Goal: Task Accomplishment & Management: Use online tool/utility

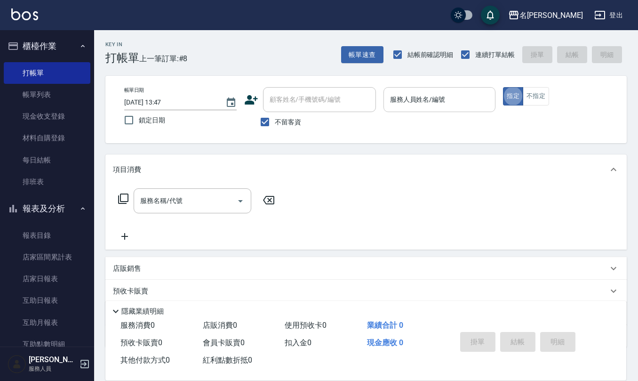
click at [436, 105] on input "服務人員姓名/編號" at bounding box center [440, 99] width 104 height 16
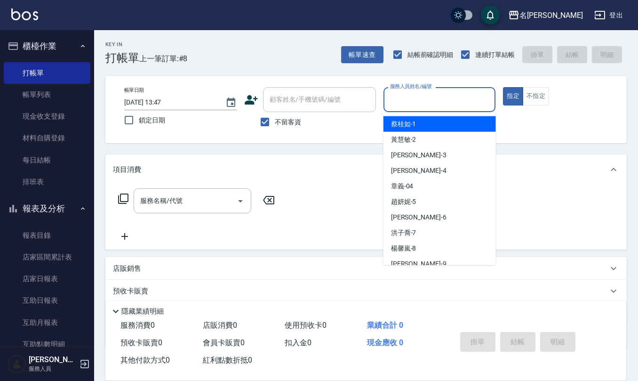
click at [436, 105] on input "服務人員姓名/編號" at bounding box center [440, 99] width 104 height 16
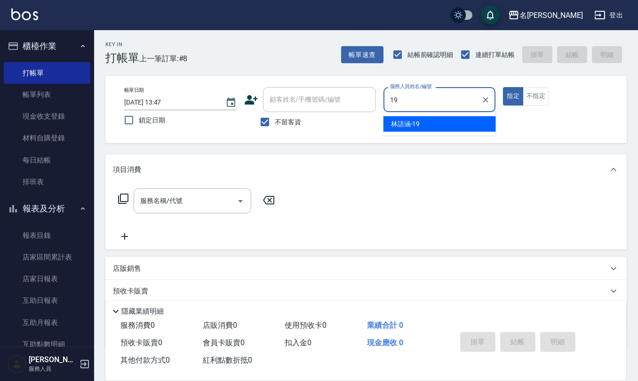
type input "[PERSON_NAME]-19"
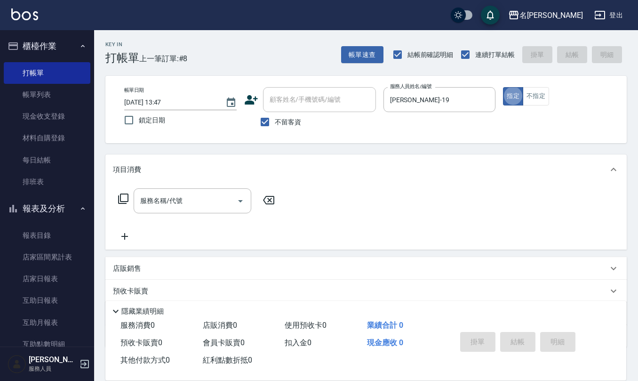
type button "true"
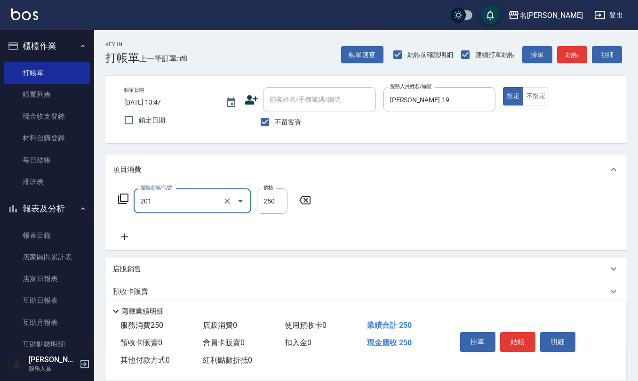
type input "洗髮(201)"
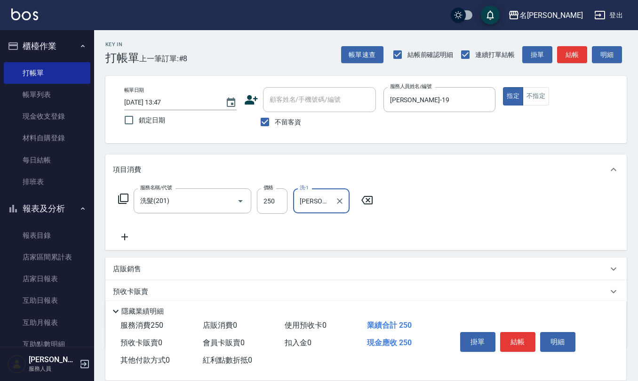
type input "[PERSON_NAME]-25"
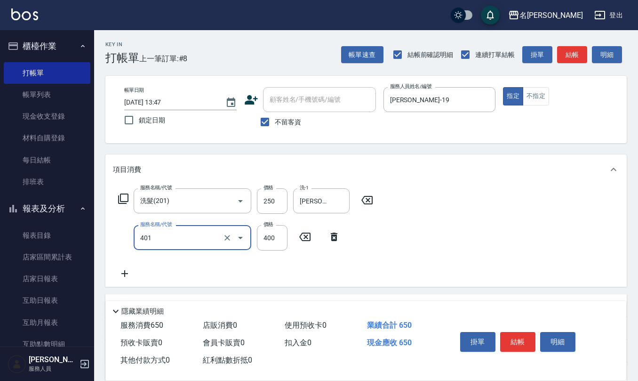
type input "剪髮(401)"
type input "500"
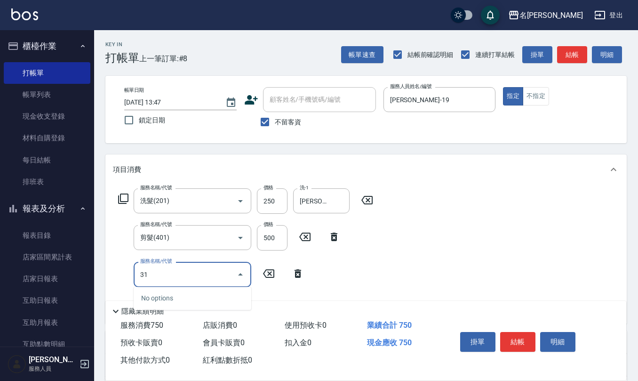
type input "310"
type input "生化還原2500(313)"
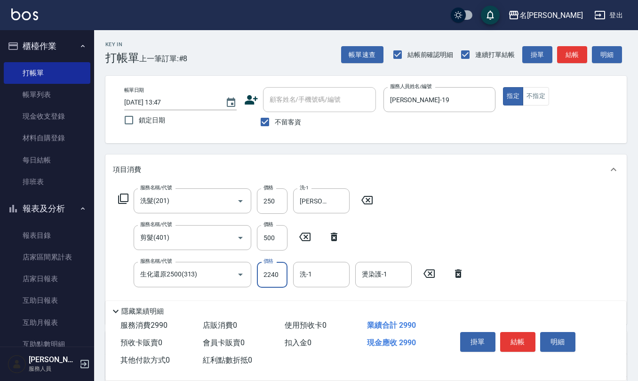
type input "2240"
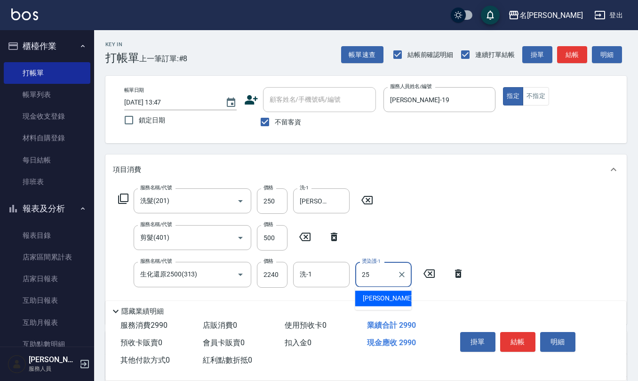
type input "[PERSON_NAME]-25"
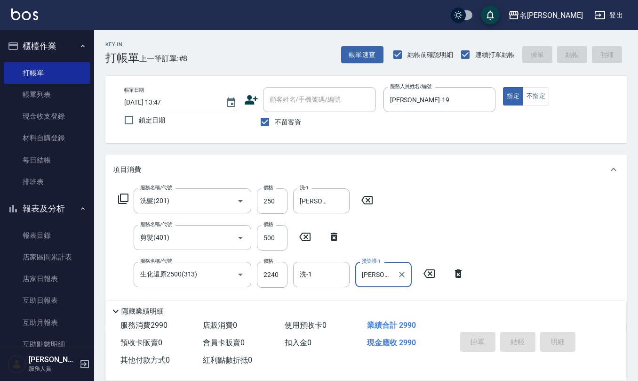
type input "[DATE] 14:24"
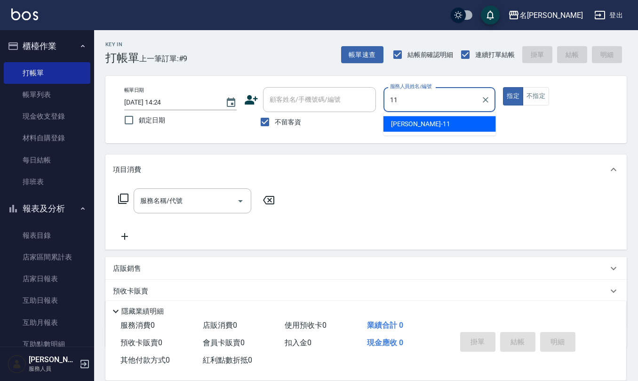
type input "[PERSON_NAME]橙-11"
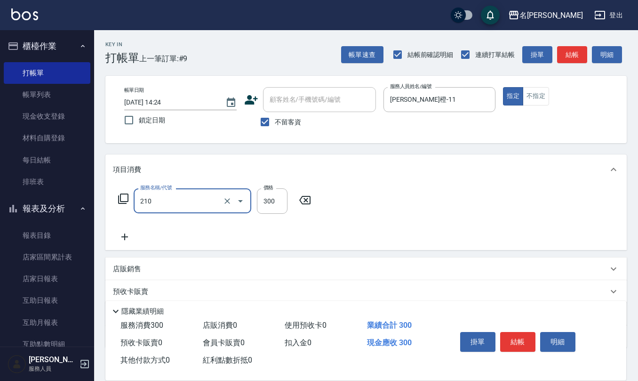
type input "[PERSON_NAME]洗髮精(210)"
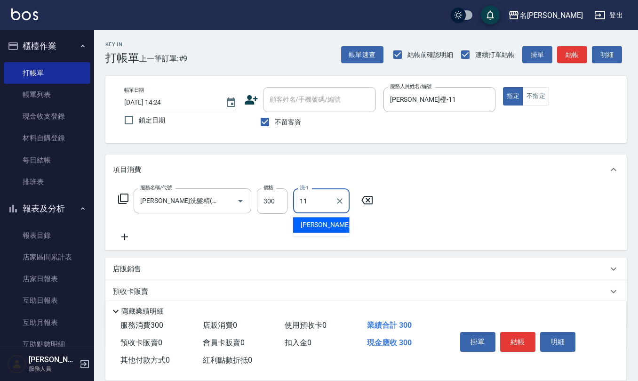
type input "[PERSON_NAME]橙-11"
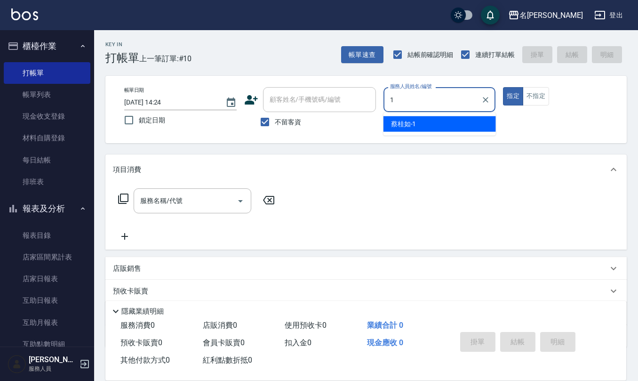
type input "[PERSON_NAME]1"
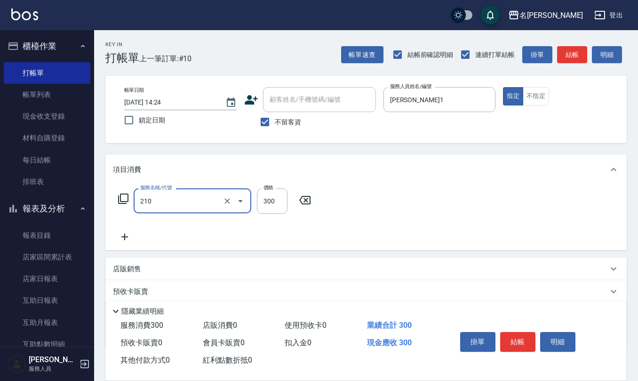
type input "[PERSON_NAME]洗髮精(210)"
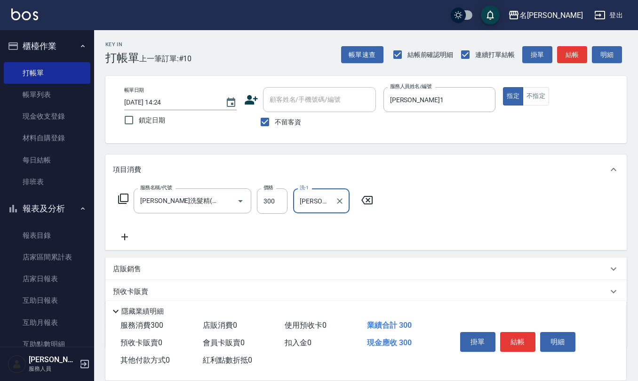
type input "[PERSON_NAME]-25"
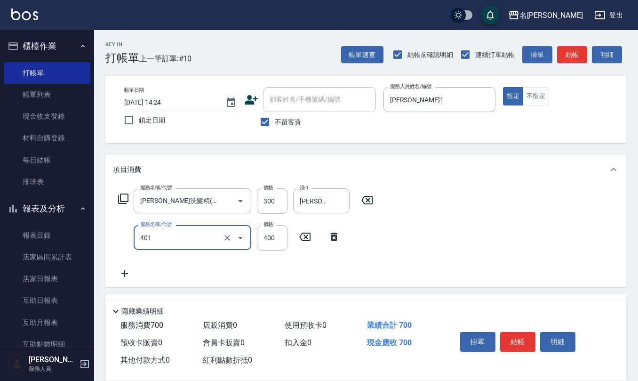
type input "剪髮(401)"
type input "450"
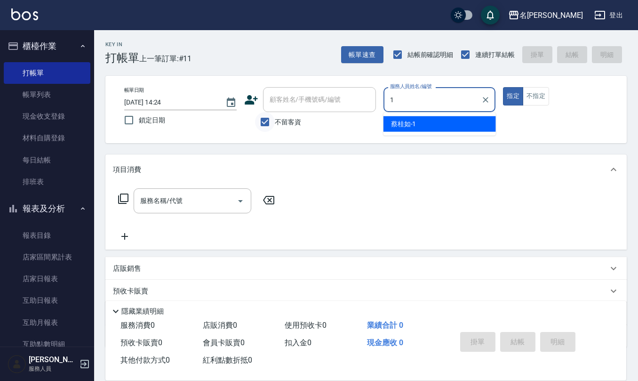
type input "1"
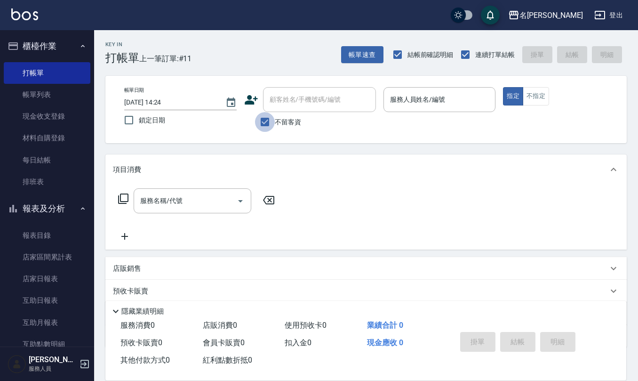
click at [269, 119] on input "不留客資" at bounding box center [265, 122] width 20 height 20
checkbox input "false"
click at [274, 98] on input "顧客姓名/手機號碼/編號" at bounding box center [312, 99] width 90 height 16
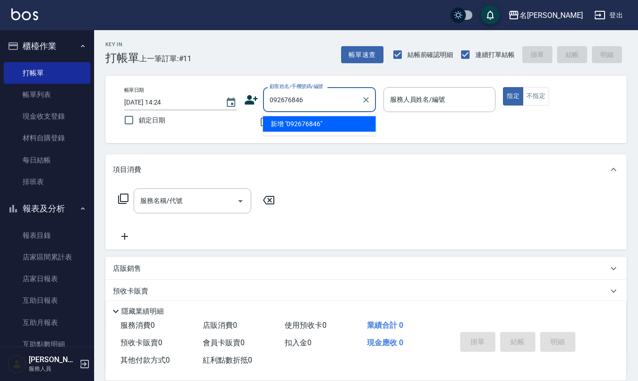
type input "0926768468"
drag, startPoint x: 311, startPoint y: 101, endPoint x: 264, endPoint y: 98, distance: 47.2
click at [264, 98] on div "0926768468 顧客姓名/手機號碼/編號" at bounding box center [319, 99] width 113 height 25
click at [256, 93] on icon at bounding box center [251, 100] width 14 height 14
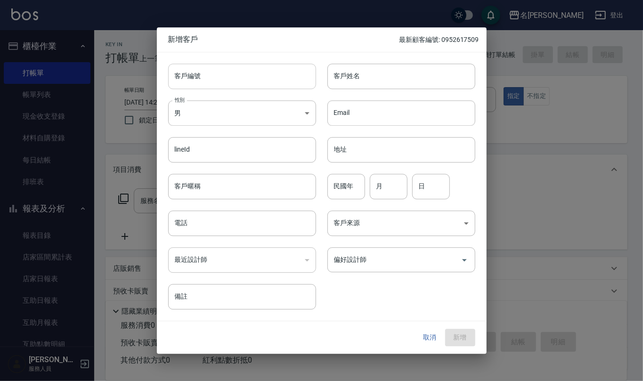
click at [208, 78] on input "客戶編號" at bounding box center [242, 76] width 148 height 25
paste input "0926768468"
type input "0926768468"
click at [237, 226] on input "電話" at bounding box center [242, 222] width 148 height 25
paste input "0926768468"
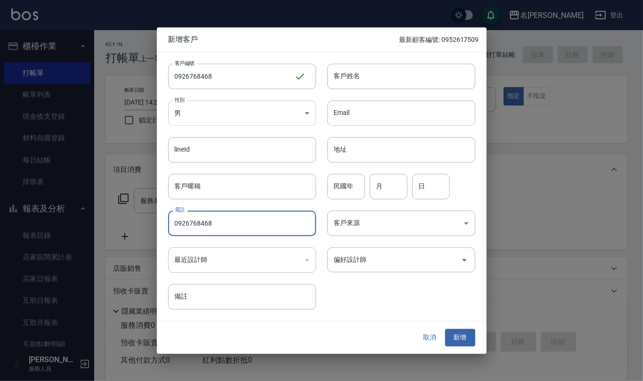
type input "0926768468"
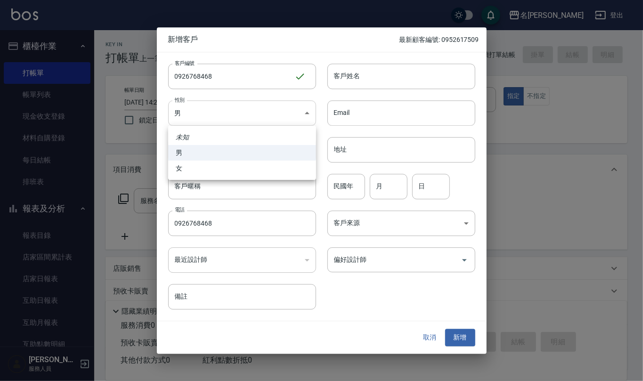
click at [304, 112] on body "名留仁二 登出 櫃檯作業 打帳單 帳單列表 現金收支登錄 材料自購登錄 每日結帳 排班表 報表及分析 報表目錄 店家區間累計表 店家日報表 互助日報表 互助月…" at bounding box center [321, 229] width 643 height 459
click at [292, 164] on li "女" at bounding box center [242, 169] width 148 height 16
type input "[DEMOGRAPHIC_DATA]"
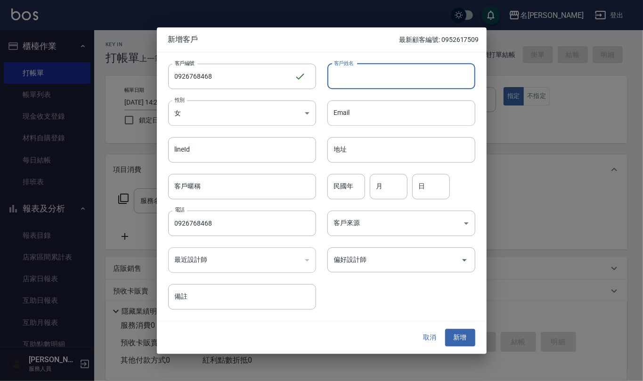
click at [368, 74] on input "客戶姓名" at bounding box center [401, 76] width 148 height 25
type input "x"
type input "人"
type input "恩"
type input "[PERSON_NAME]"
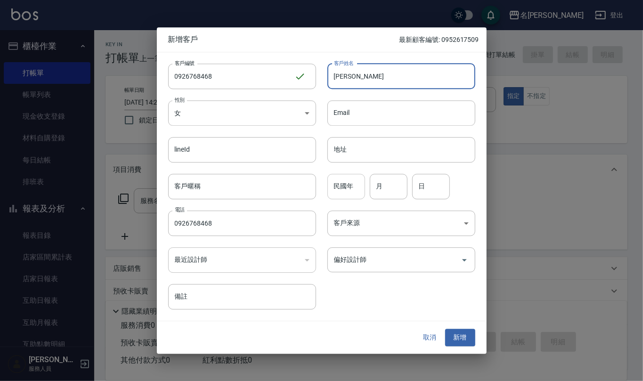
click at [351, 192] on input "民國年" at bounding box center [346, 186] width 38 height 25
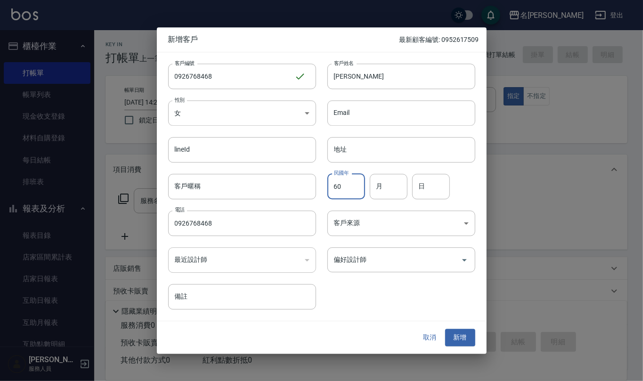
type input "60"
type input "04"
type input "26"
click at [400, 264] on input "偏好設計師" at bounding box center [393, 259] width 125 height 16
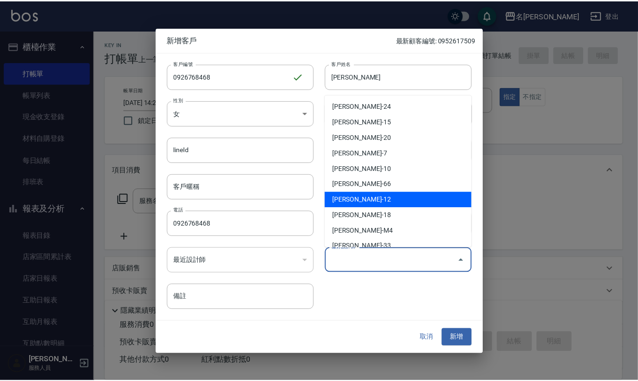
scroll to position [63, 0]
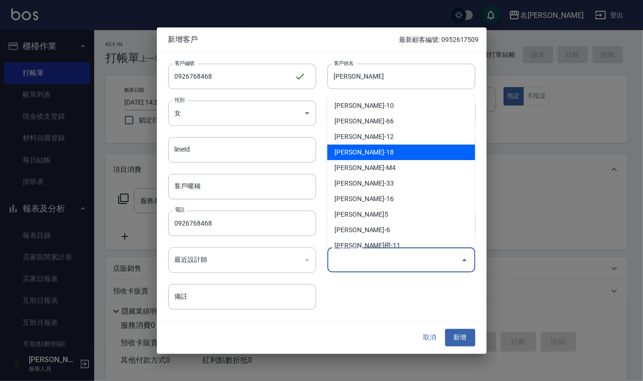
click at [420, 155] on li "[PERSON_NAME]-18" at bounding box center [401, 153] width 148 height 16
type input "吳婉如"
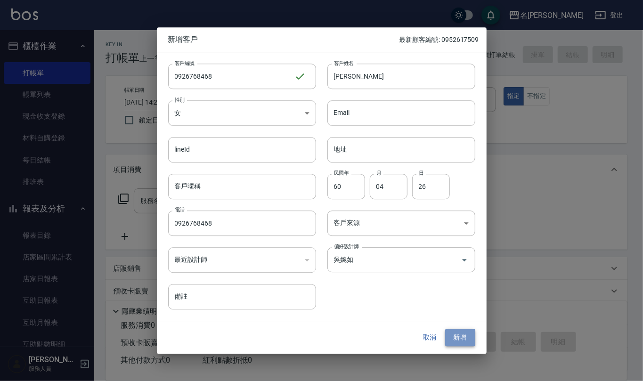
click at [468, 336] on button "新增" at bounding box center [460, 337] width 30 height 17
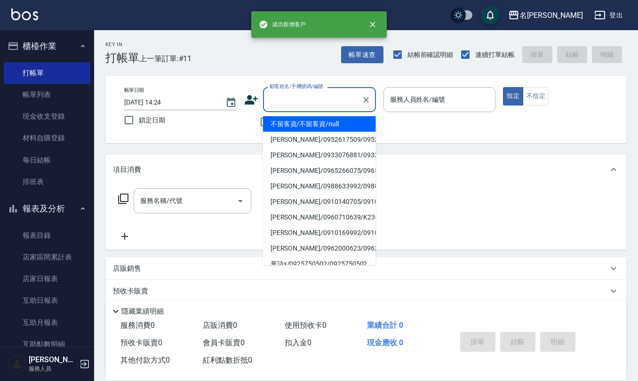
paste input "0926768468"
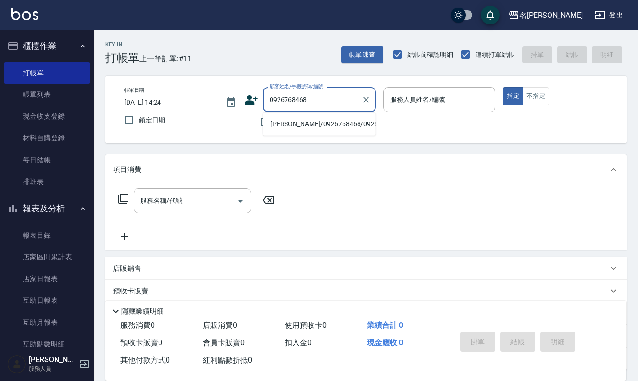
type input "[PERSON_NAME]/0926768468/0926768468"
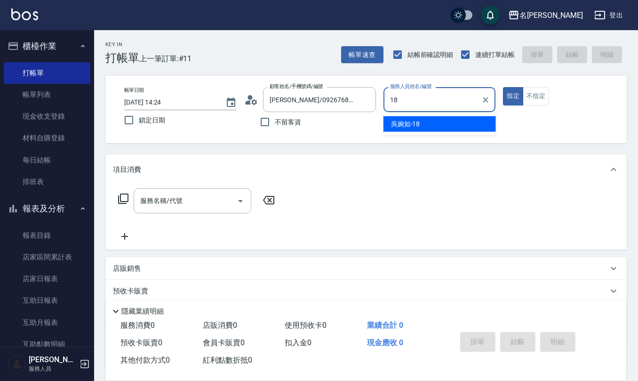
type input "[PERSON_NAME]-18"
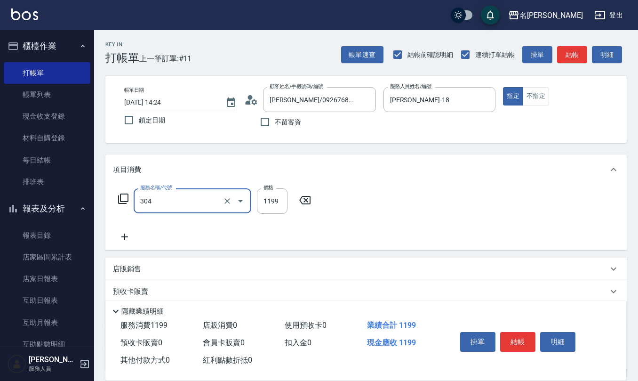
type input "離子燙(特價)(304)"
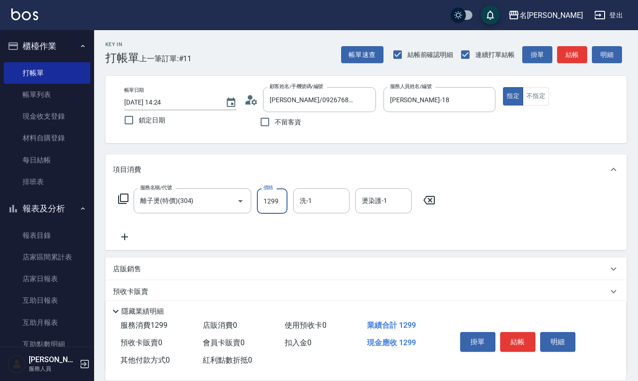
type input "1299"
type input "[PERSON_NAME]-28"
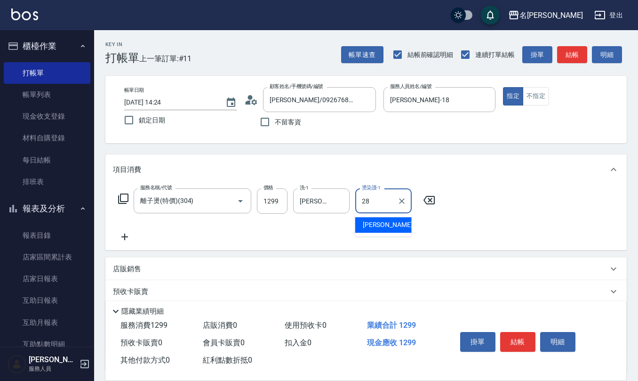
type input "[PERSON_NAME]-28"
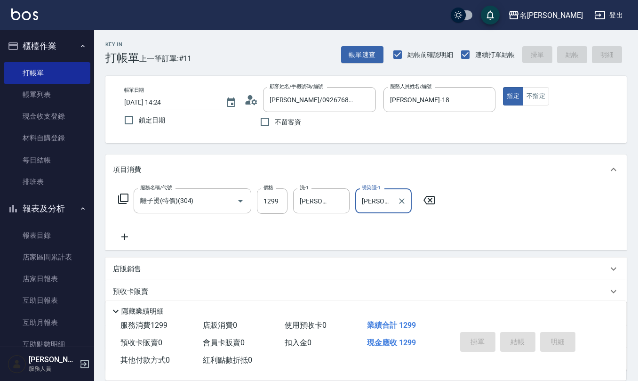
type input "[DATE] 14:26"
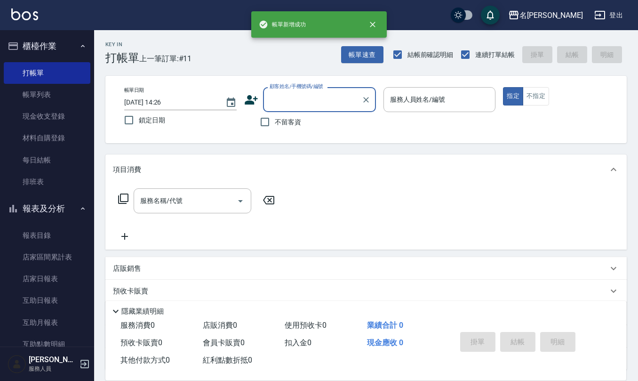
scroll to position [0, 0]
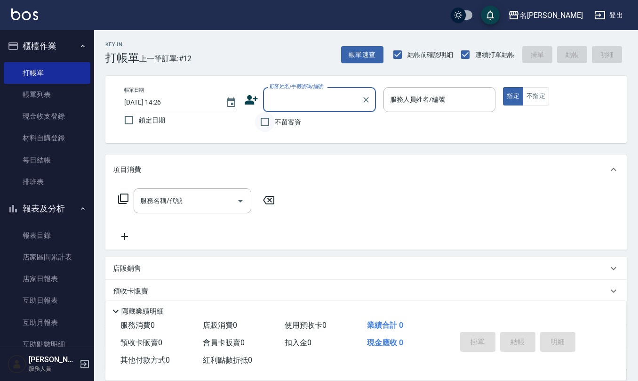
click at [262, 123] on input "不留客資" at bounding box center [265, 122] width 20 height 20
checkbox input "true"
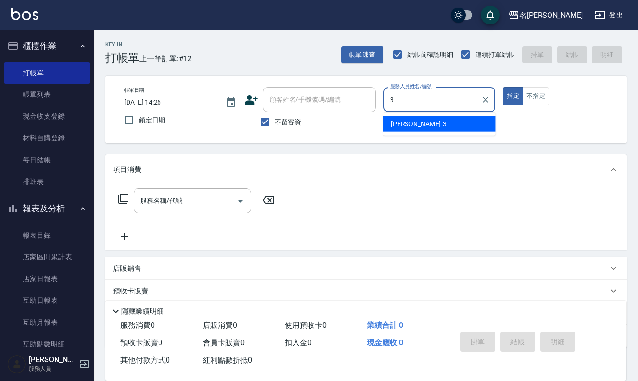
type input "[PERSON_NAME]-3"
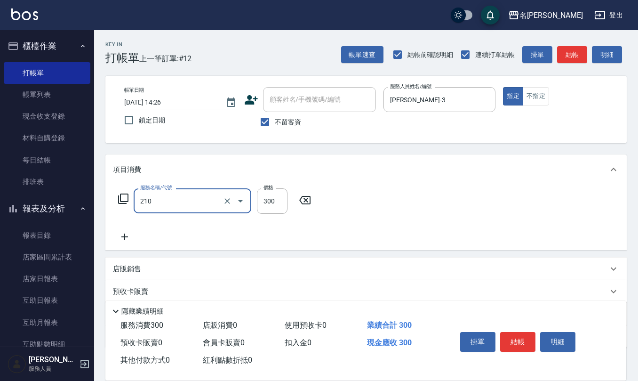
type input "[PERSON_NAME]洗髮精(210)"
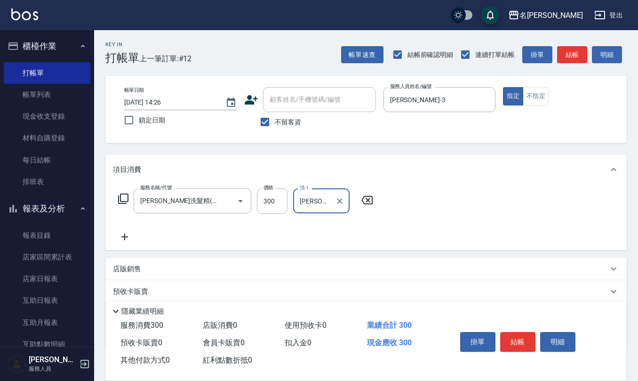
type input "[PERSON_NAME]-25"
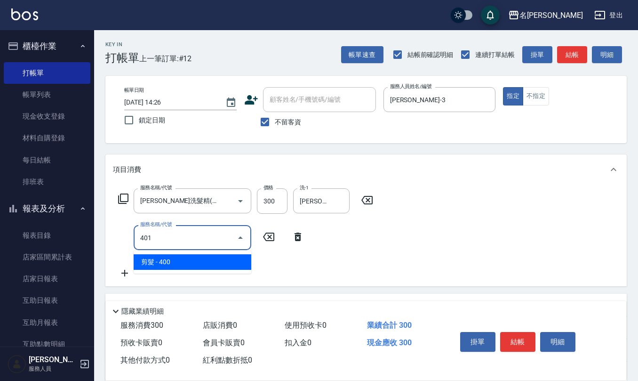
type input "剪髮(401)"
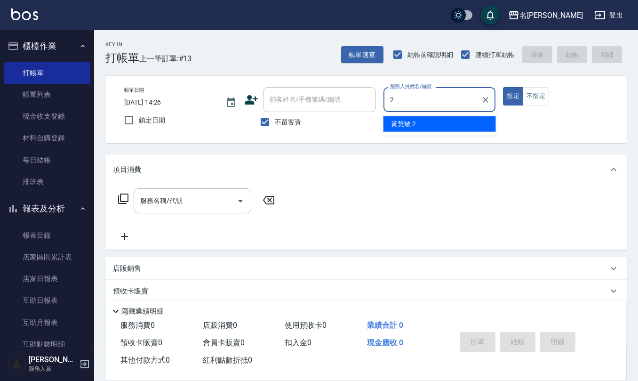
type input "黃慧敏-2"
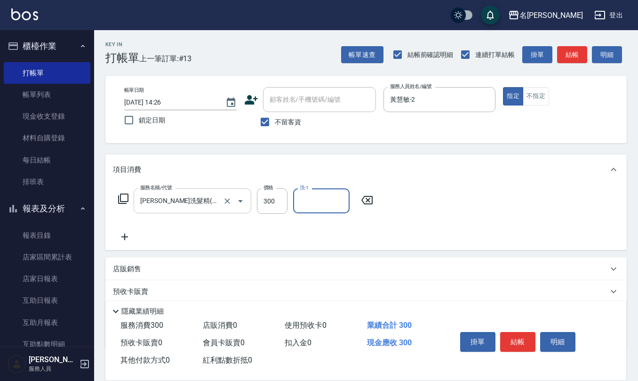
click at [204, 200] on input "[PERSON_NAME]洗髮精(210)" at bounding box center [179, 201] width 83 height 16
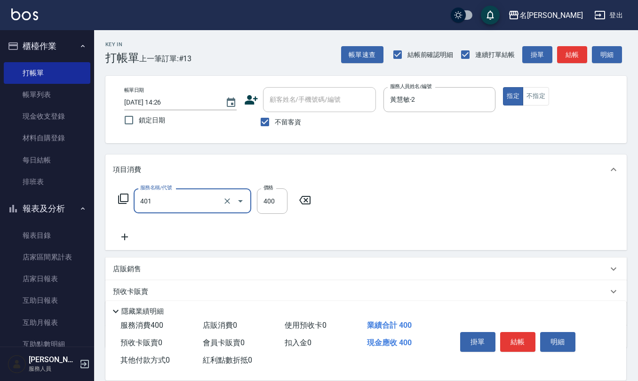
type input "剪髮(401)"
type input "320"
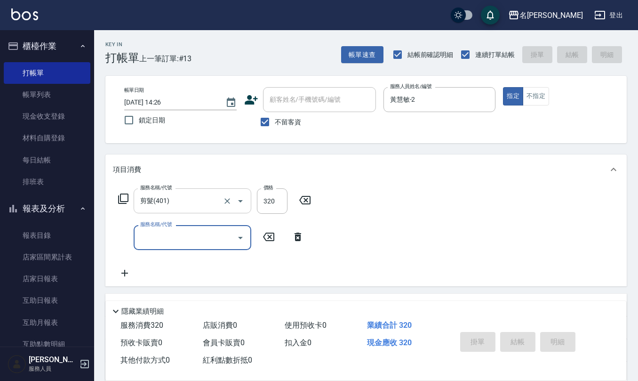
type input "[DATE] 14:27"
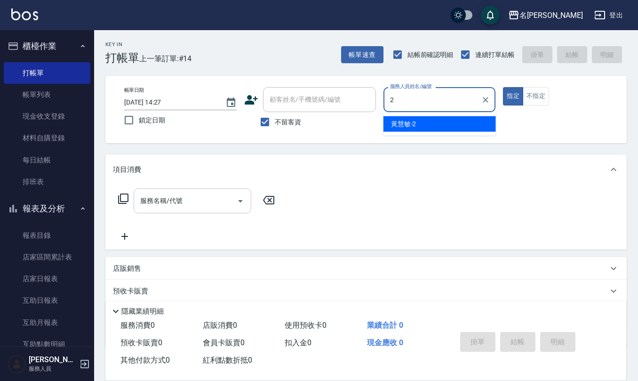
type input "黃慧敏-2"
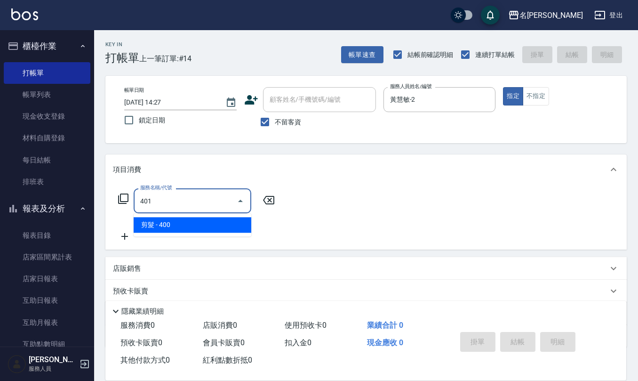
type input "剪髮(401)"
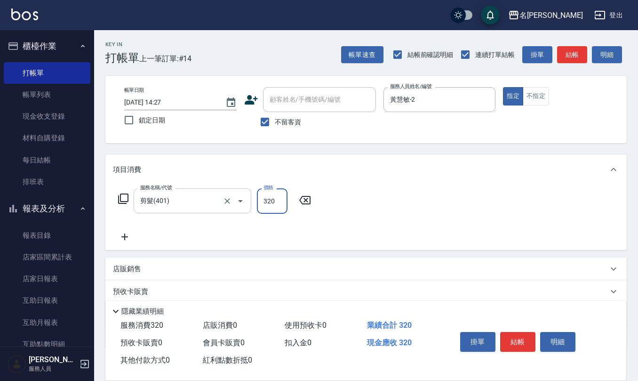
type input "320"
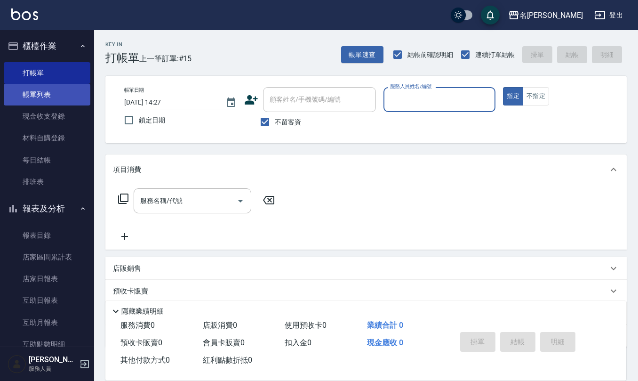
click at [37, 102] on link "帳單列表" at bounding box center [47, 95] width 87 height 22
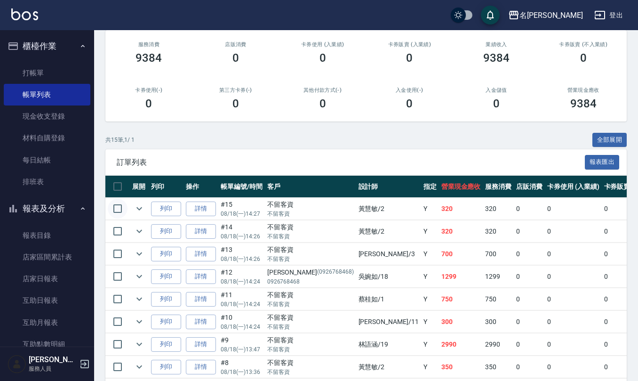
scroll to position [125, 0]
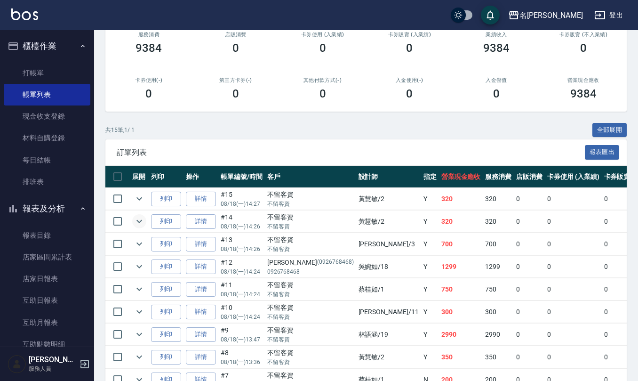
click at [144, 219] on icon "expand row" at bounding box center [139, 221] width 11 height 11
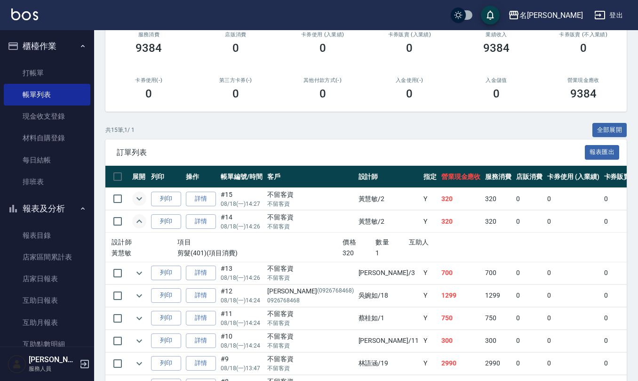
click at [139, 199] on icon "expand row" at bounding box center [139, 198] width 11 height 11
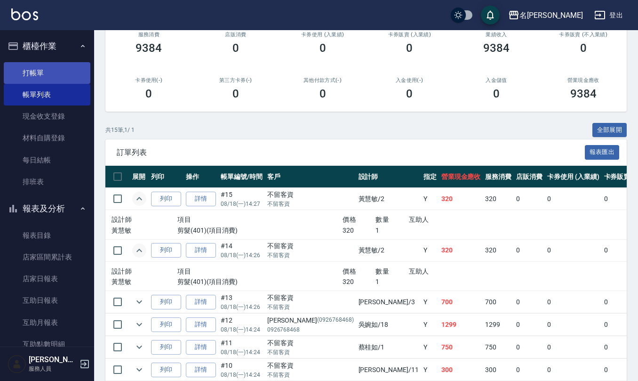
click at [56, 72] on link "打帳單" at bounding box center [47, 73] width 87 height 22
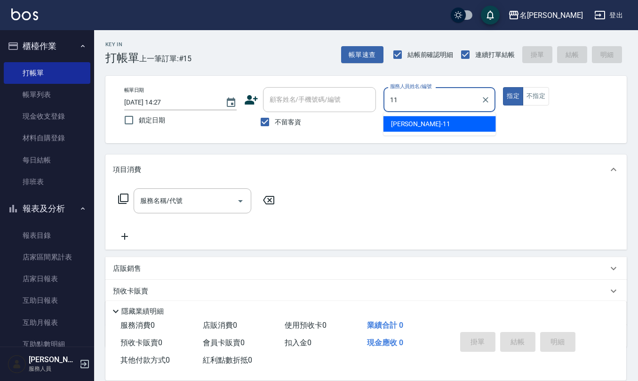
type input "[PERSON_NAME]橙-11"
type button "true"
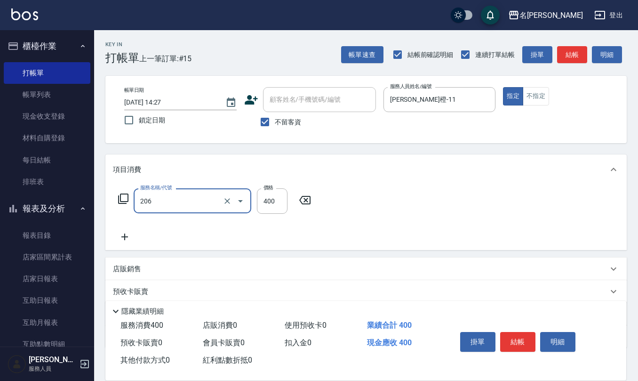
type input "健康洗(206)"
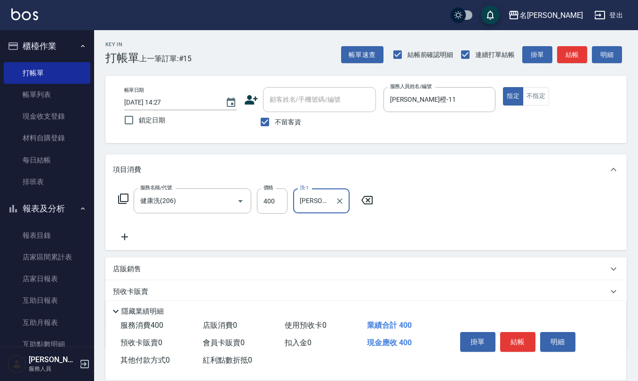
type input "[PERSON_NAME]橙-11"
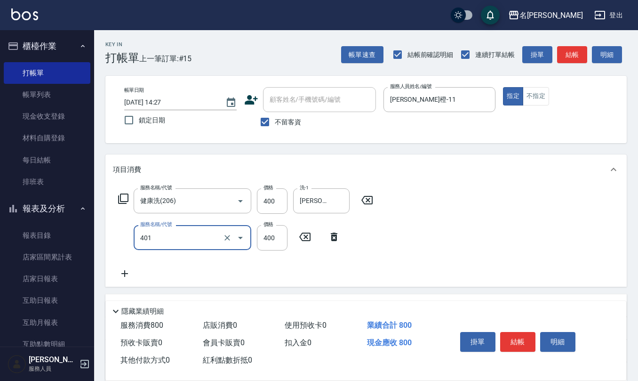
type input "剪髮(401)"
type input "200"
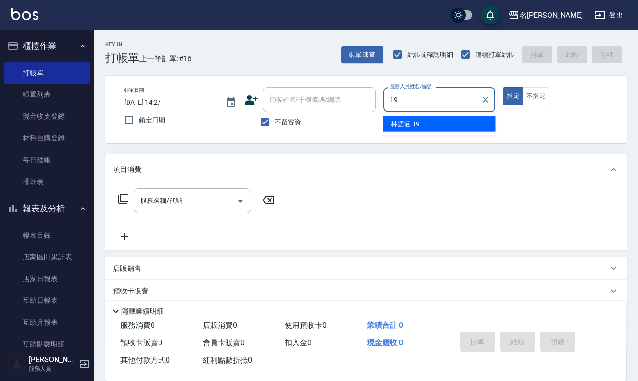
type input "[PERSON_NAME]-19"
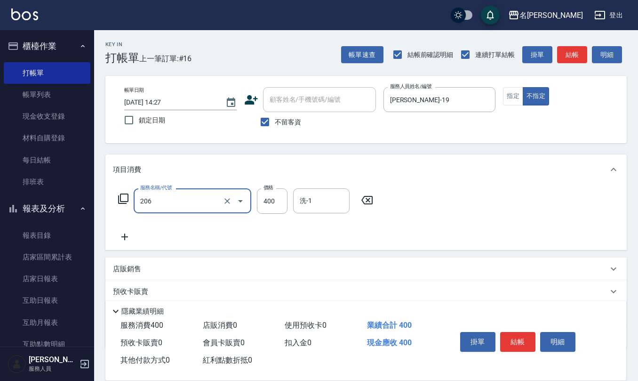
type input "健康洗(206)"
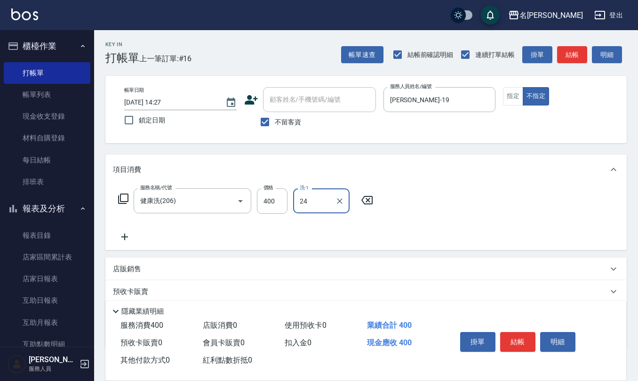
type input "[PERSON_NAME]-24"
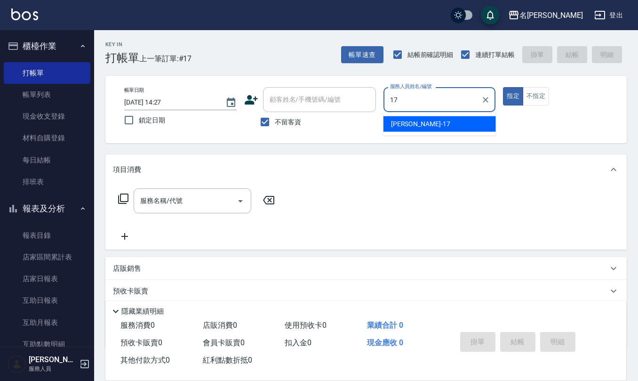
type input "[PERSON_NAME]-17"
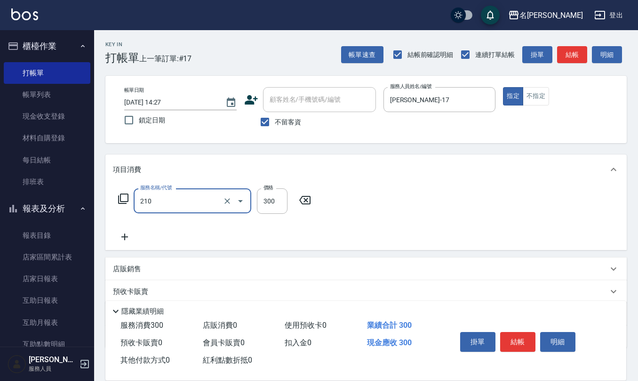
type input "[PERSON_NAME]洗髮精(210)"
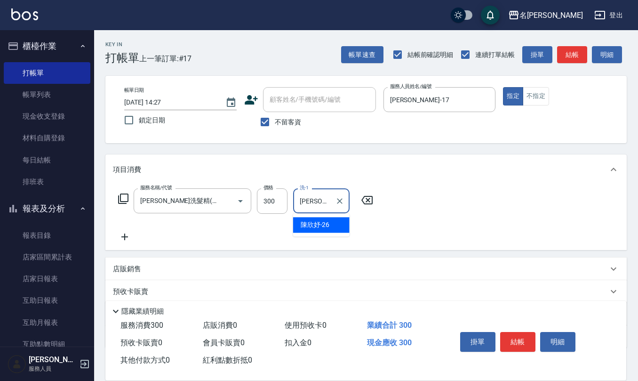
type input "[PERSON_NAME]-26"
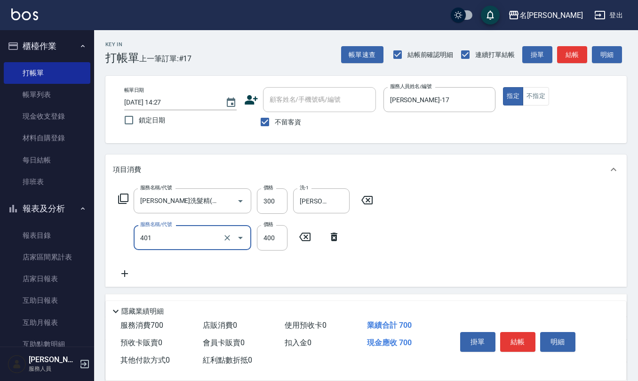
type input "剪髮(401)"
type input "450"
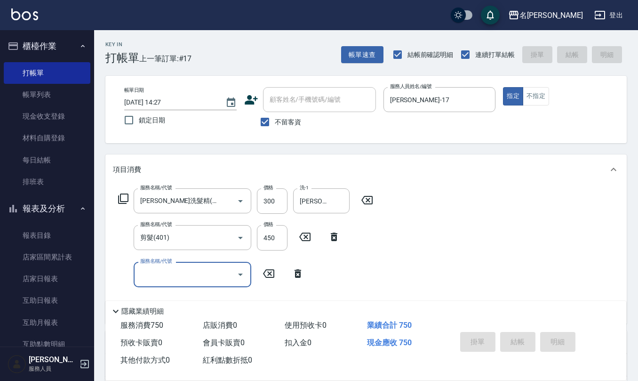
type input "[DATE] 14:28"
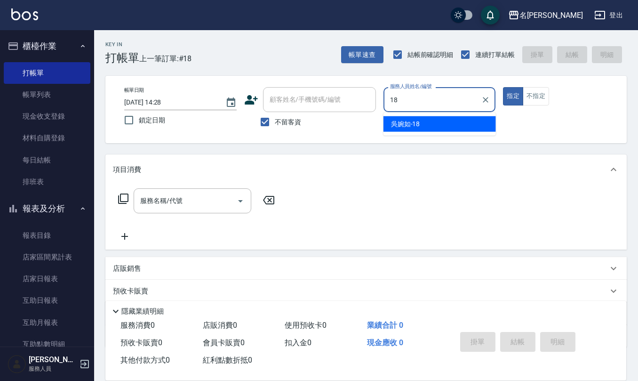
type input "[PERSON_NAME]-18"
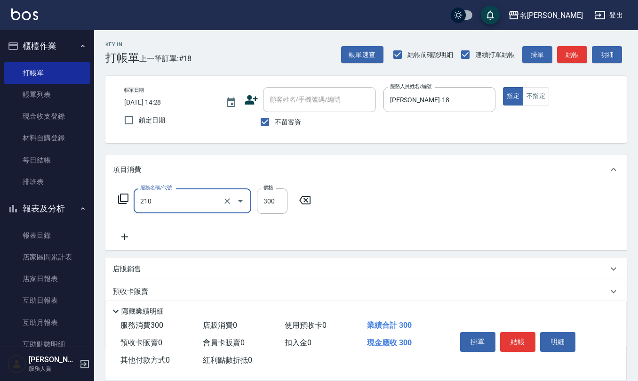
type input "[PERSON_NAME]洗髮精(210)"
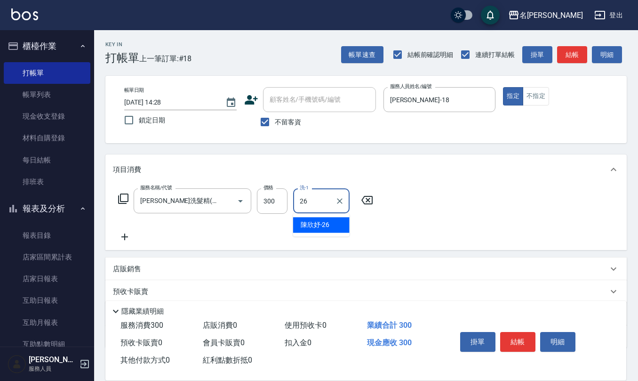
type input "[PERSON_NAME]-26"
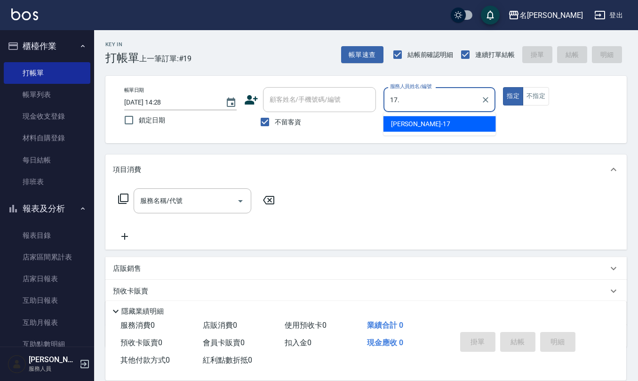
type input "17."
click at [503, 87] on button "指定" at bounding box center [513, 96] width 20 height 18
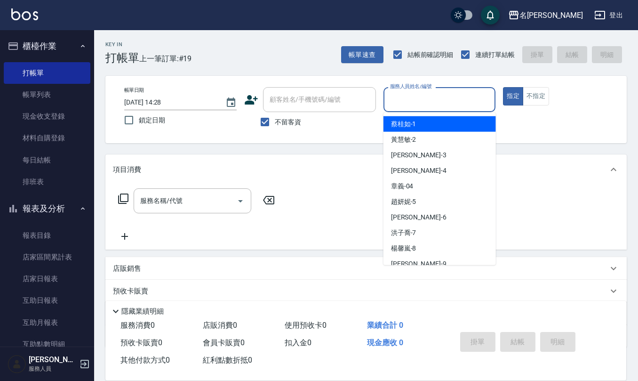
click at [407, 99] on input "服務人員姓名/編號" at bounding box center [440, 99] width 104 height 16
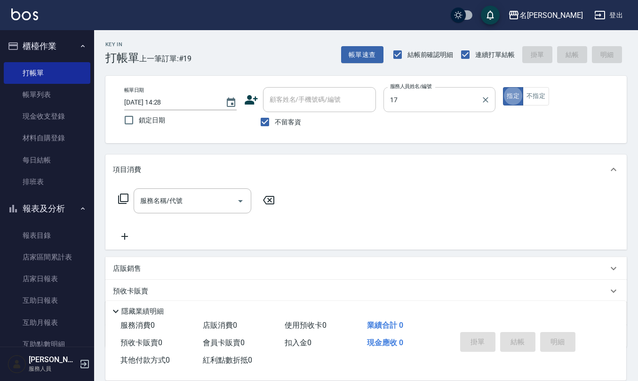
type input "[PERSON_NAME]-17"
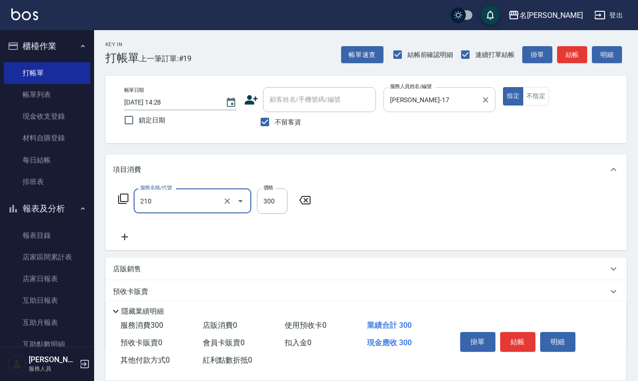
type input "[PERSON_NAME]洗髮精(210)"
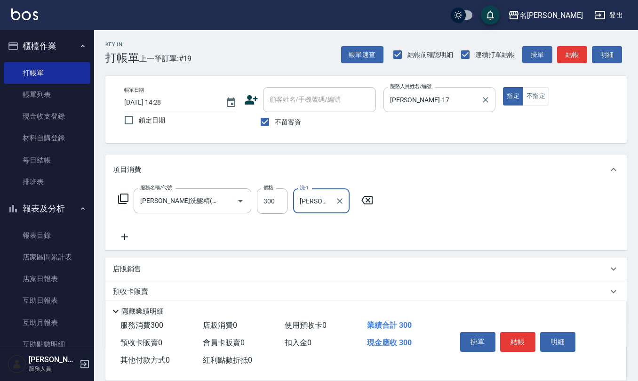
type input "[PERSON_NAME]-25"
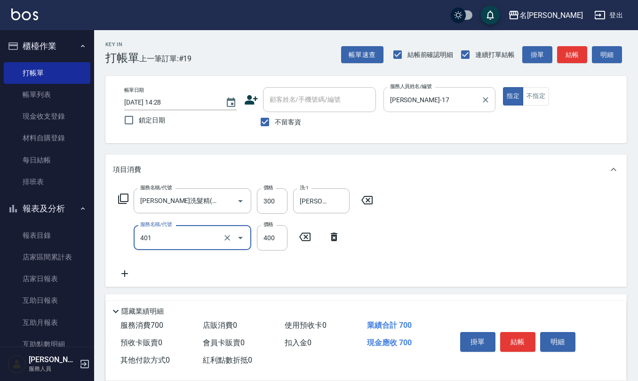
type input "剪髮(401)"
type input "450"
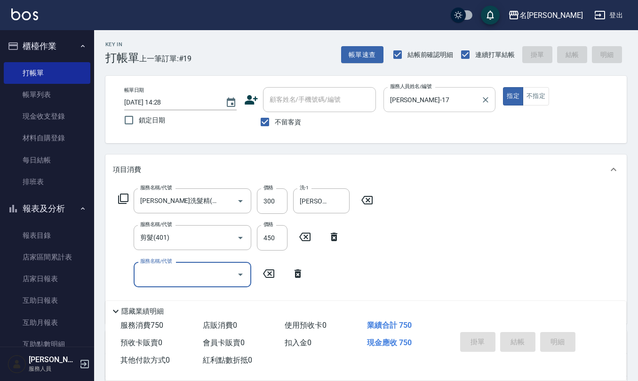
type input "[DATE] 14:44"
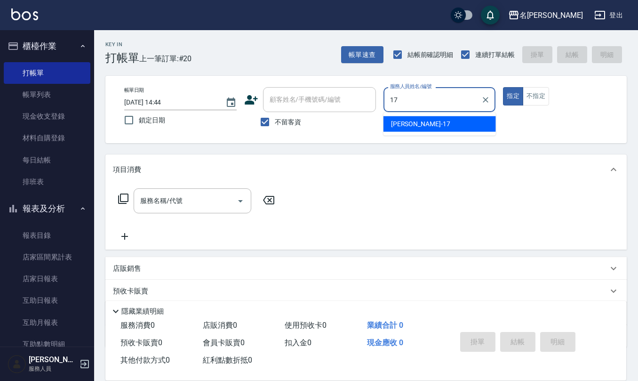
type input "[PERSON_NAME]-17"
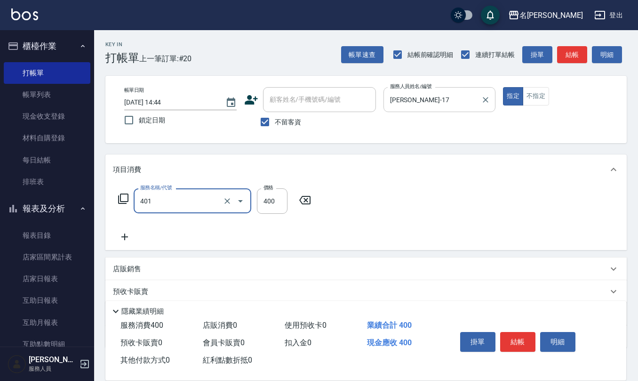
type input "剪髮(401)"
type input "450"
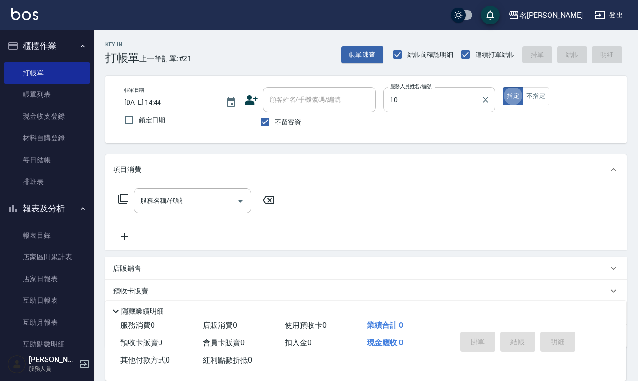
type input "[PERSON_NAME]-10"
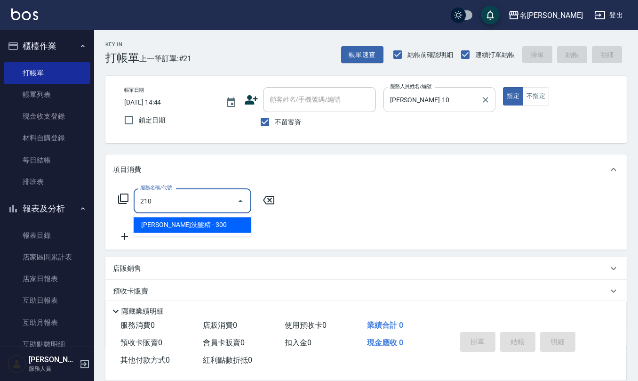
type input "[PERSON_NAME]洗髮精(210)"
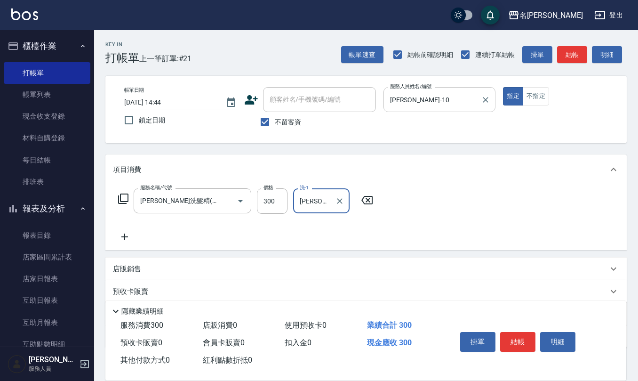
type input "[PERSON_NAME]-26"
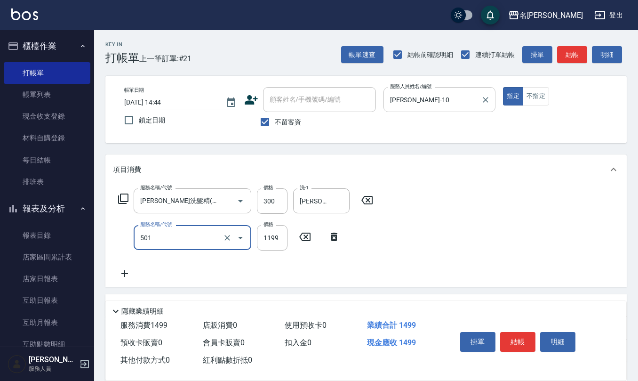
type input "染髮(501)"
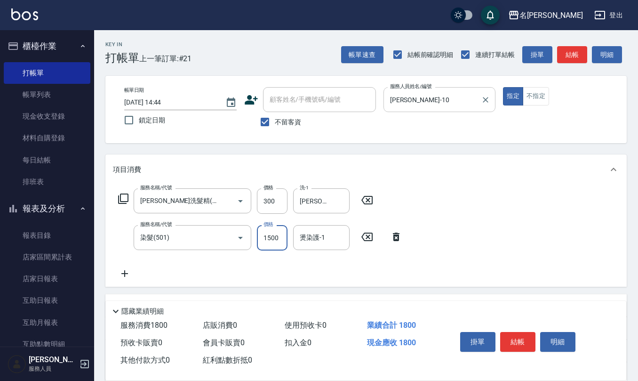
type input "1500"
type input "[PERSON_NAME]-26"
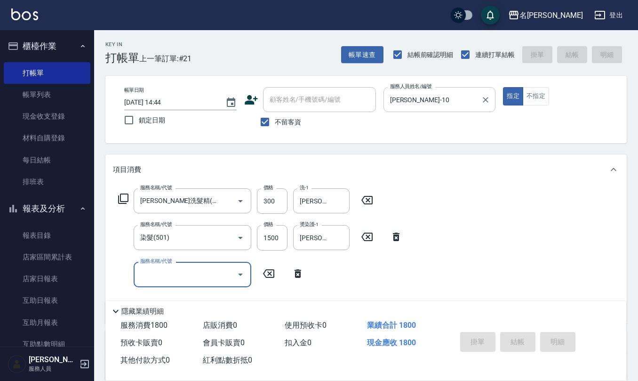
type input "[DATE] 14:45"
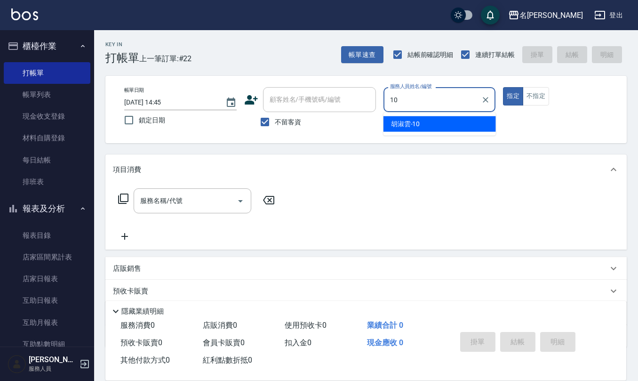
type input "[PERSON_NAME]-10"
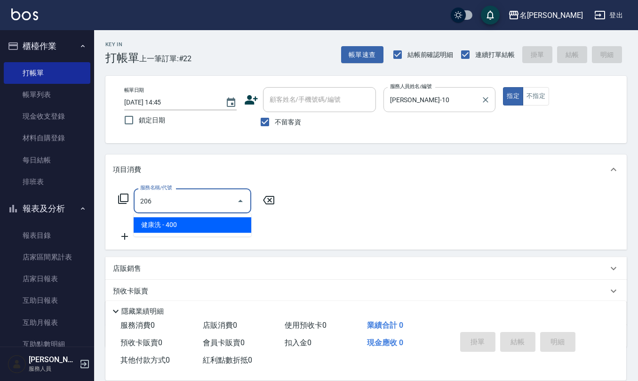
type input "健康洗(206)"
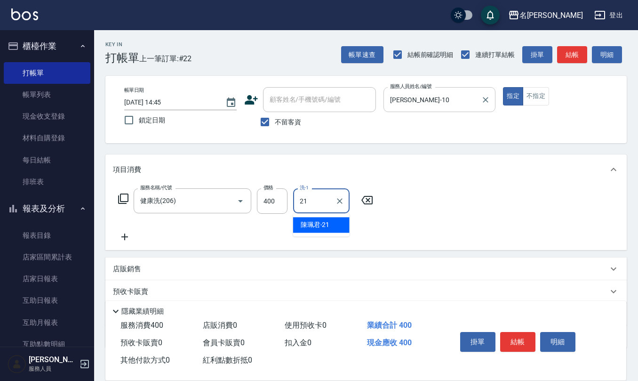
type input "[PERSON_NAME]-21"
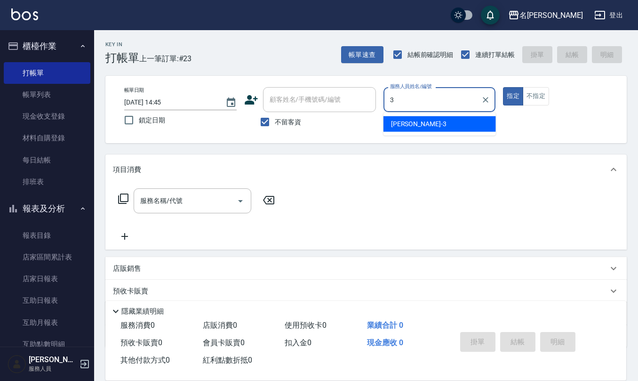
type input "[PERSON_NAME]-3"
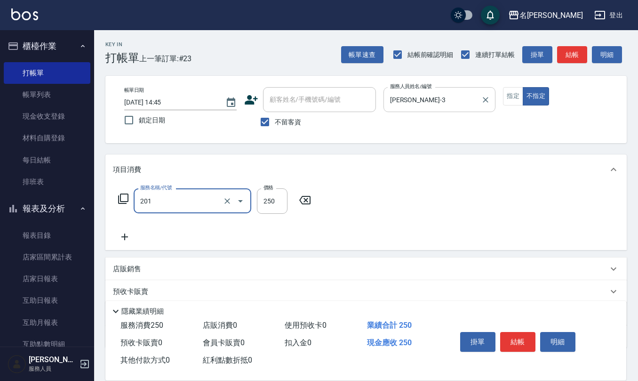
type input "洗髮(201)"
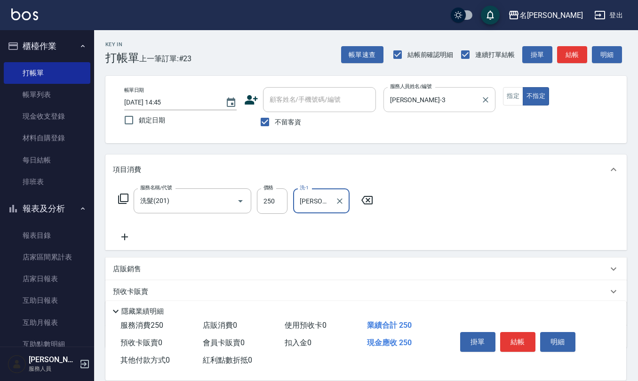
type input "[PERSON_NAME]-32"
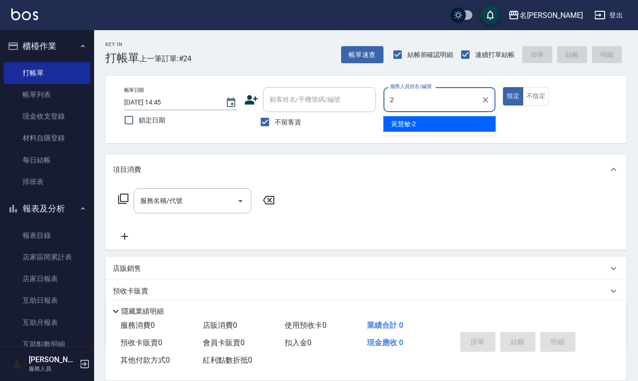
type input "黃慧敏-2"
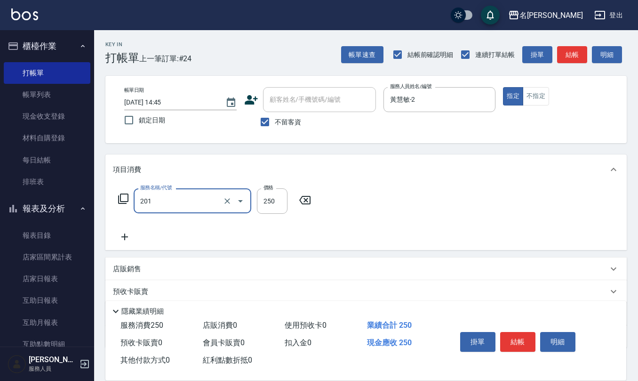
type input "洗髮(201)"
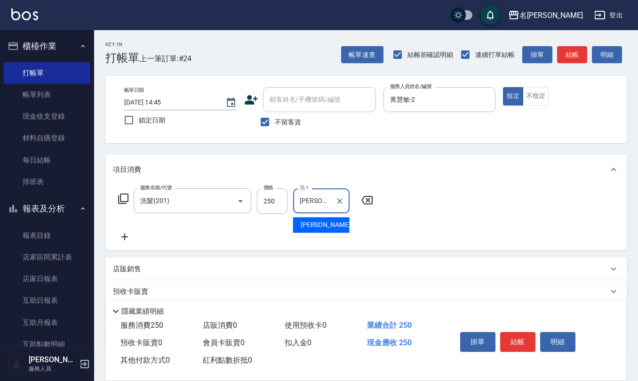
type input "[PERSON_NAME]橙-11"
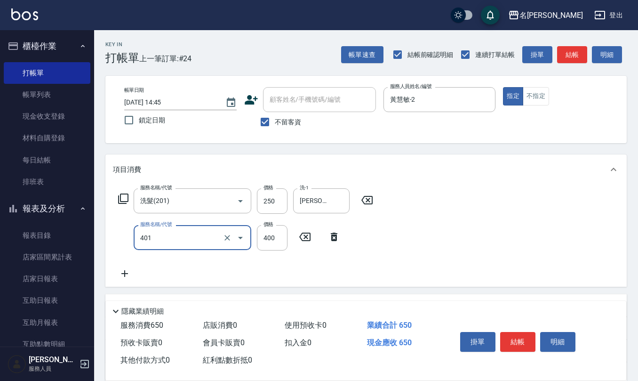
type input "剪髮(401)"
type input "350"
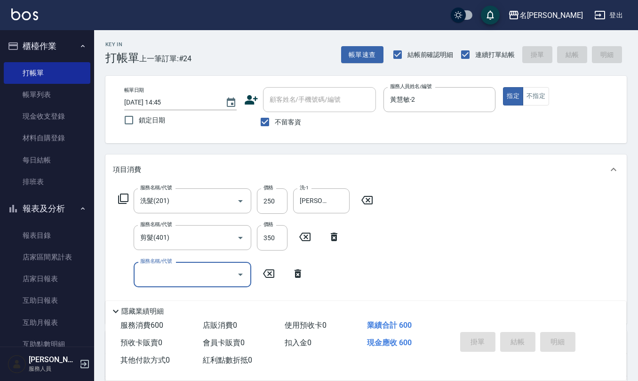
type input "[DATE] 15:07"
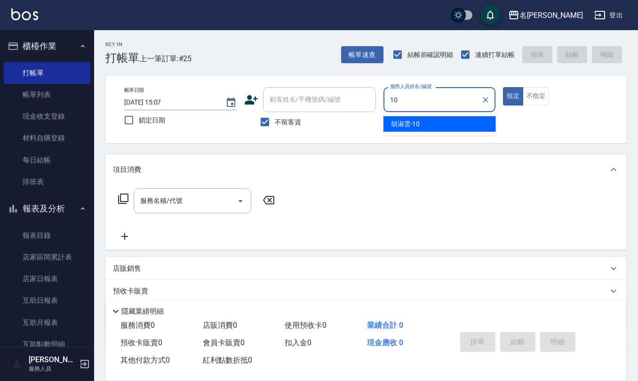
type input "[PERSON_NAME]-10"
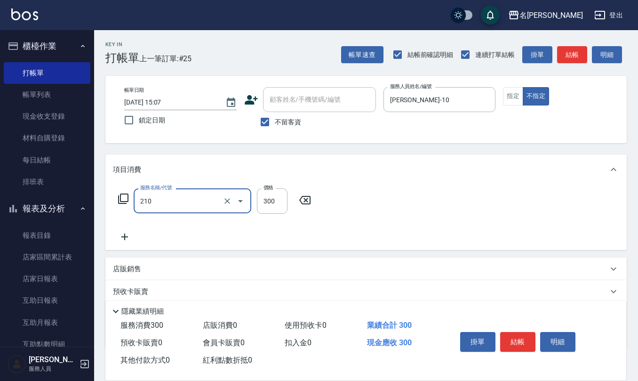
type input "[PERSON_NAME]洗髮精(210)"
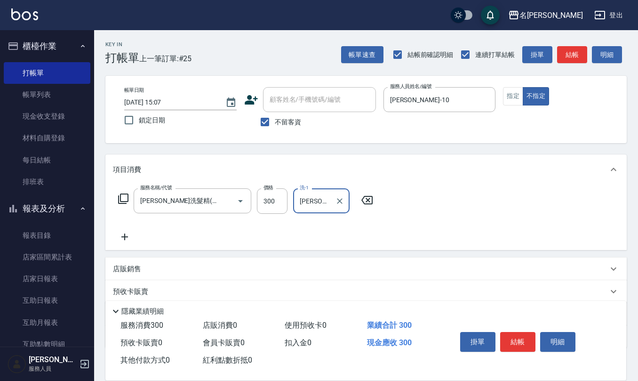
type input "[PERSON_NAME]-25"
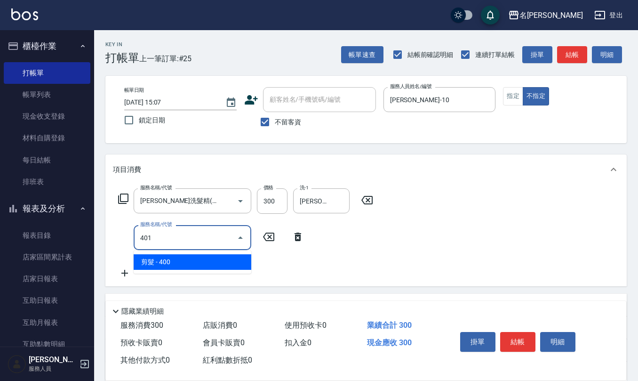
type input "剪髮(401)"
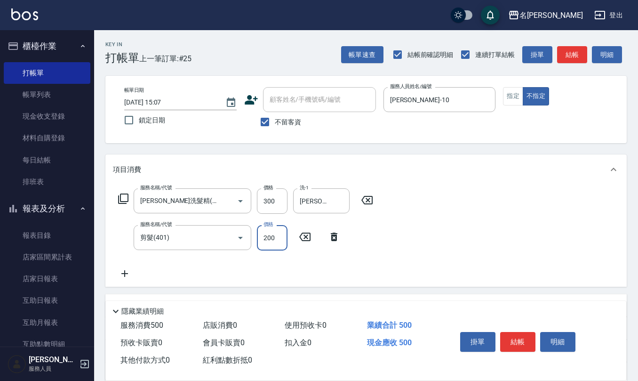
type input "200"
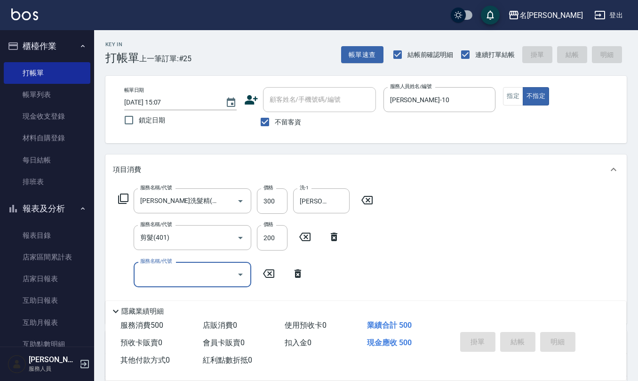
type input "[DATE] 15:08"
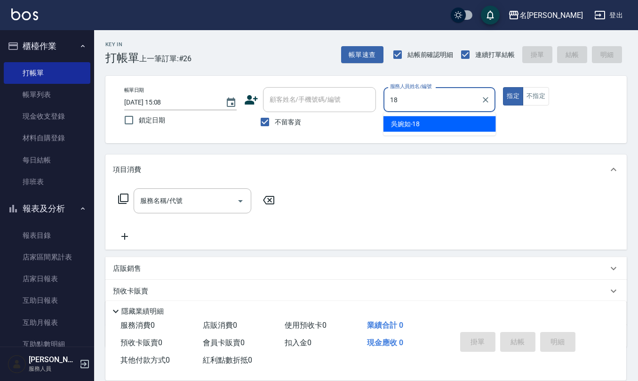
type input "[PERSON_NAME]-18"
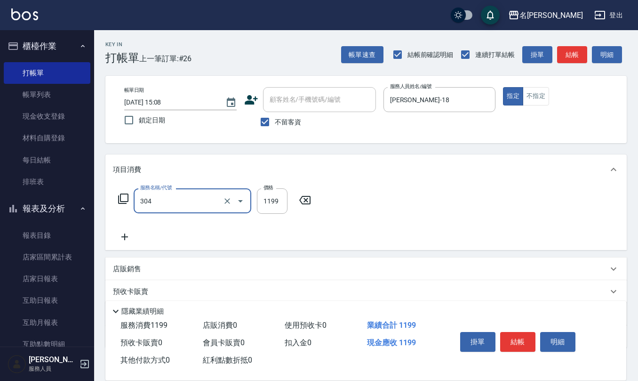
type input "離子燙(特價)(304)"
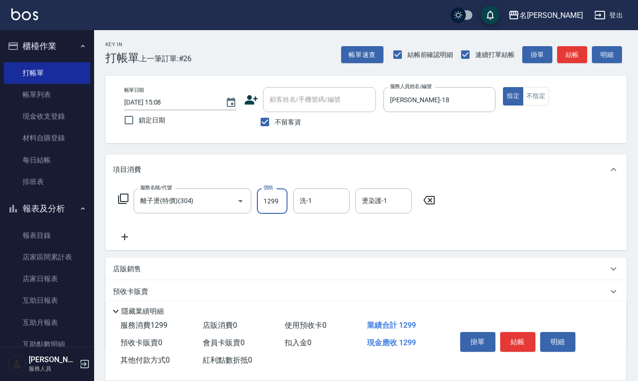
type input "1299"
type input "[PERSON_NAME]-32"
type input "[PERSON_NAME]-28"
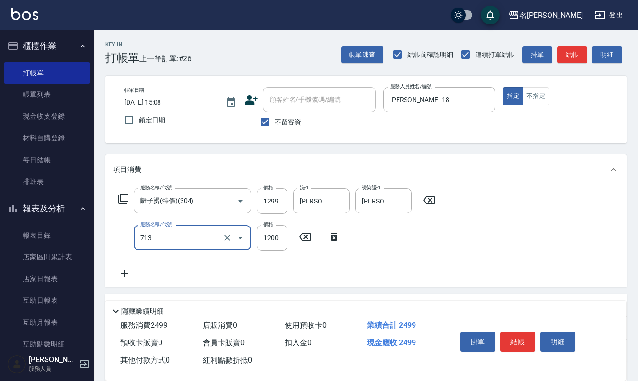
type input "水樣結構式1200(713)"
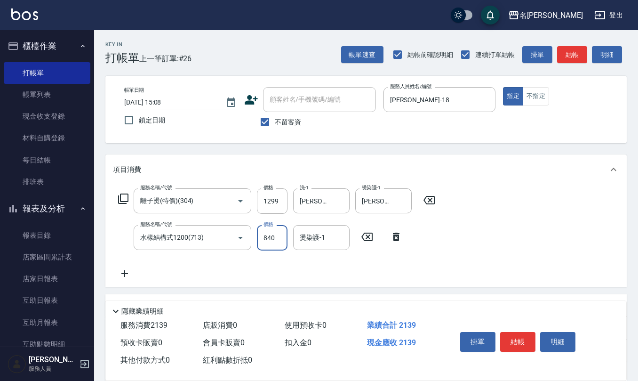
type input "840"
click at [396, 200] on button "Clear" at bounding box center [401, 200] width 13 height 13
type input "[PERSON_NAME]-28"
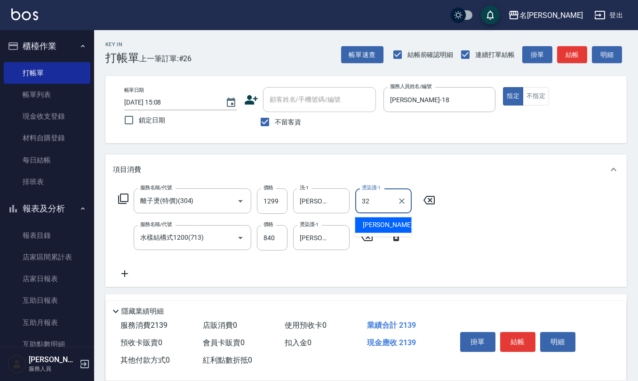
type input "[PERSON_NAME]-32"
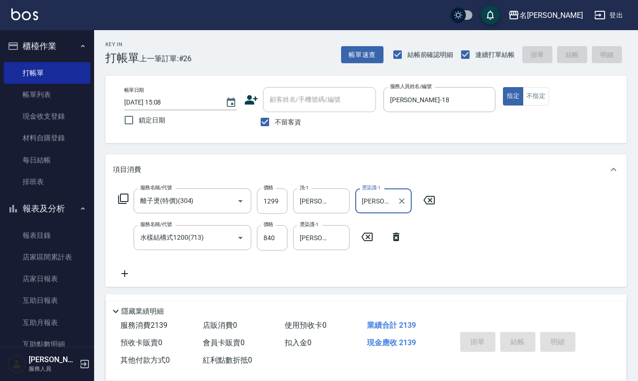
type input "[DATE] 15:12"
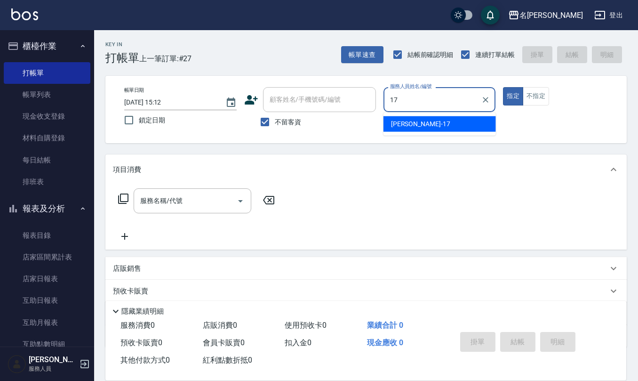
type input "[PERSON_NAME]-17"
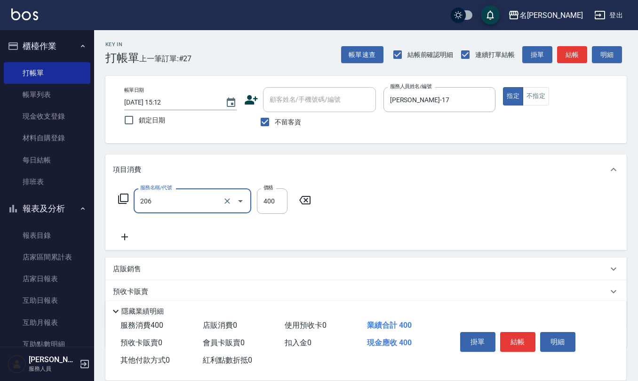
type input "健康洗(206)"
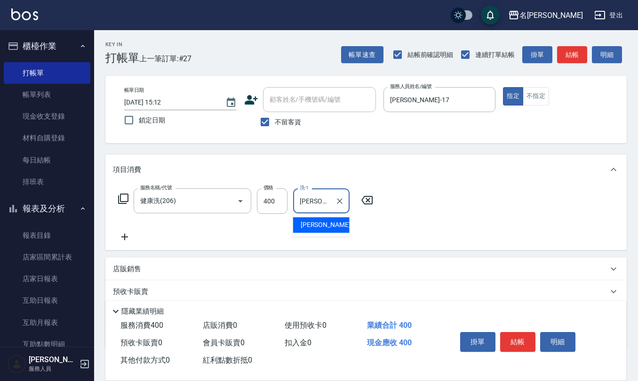
type input "[PERSON_NAME]-32"
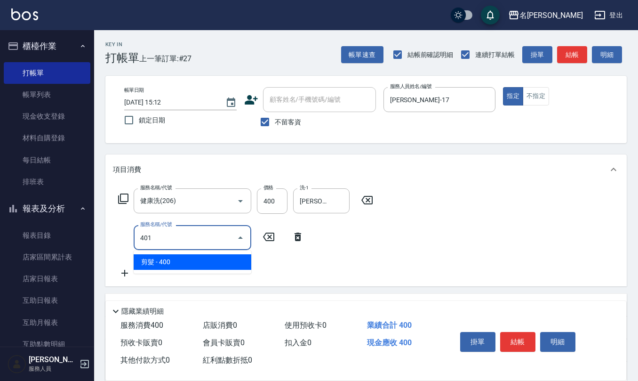
type input "剪髮(401)"
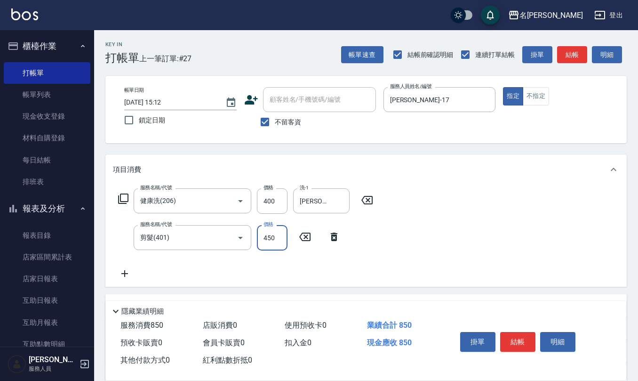
type input "450"
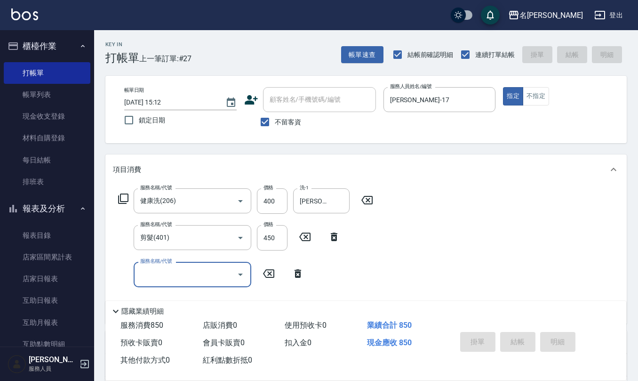
type input "[DATE] 15:44"
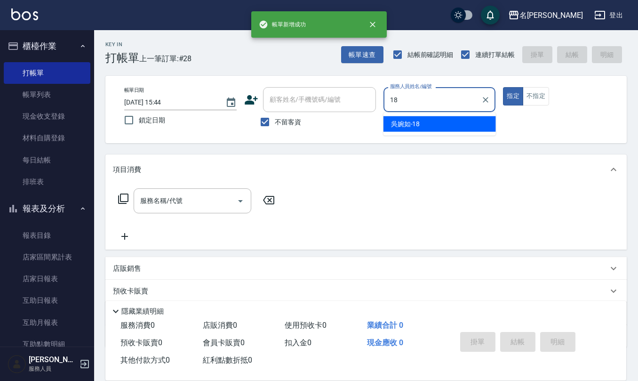
type input "[PERSON_NAME]-18"
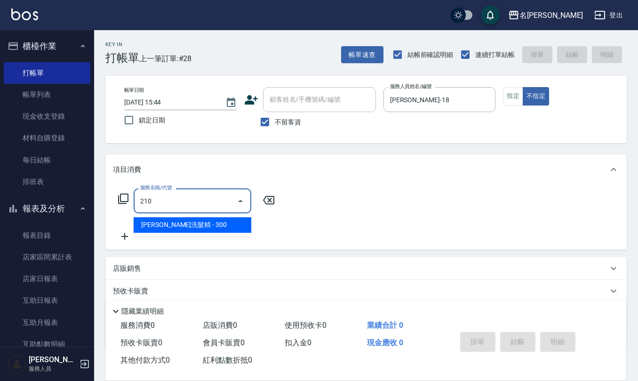
type input "[PERSON_NAME]洗髮精(210)"
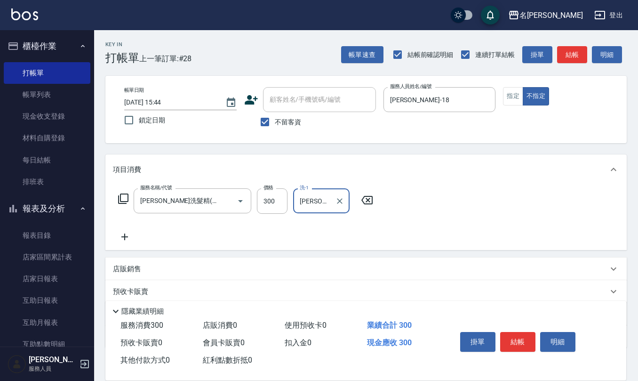
type input "[PERSON_NAME]-25"
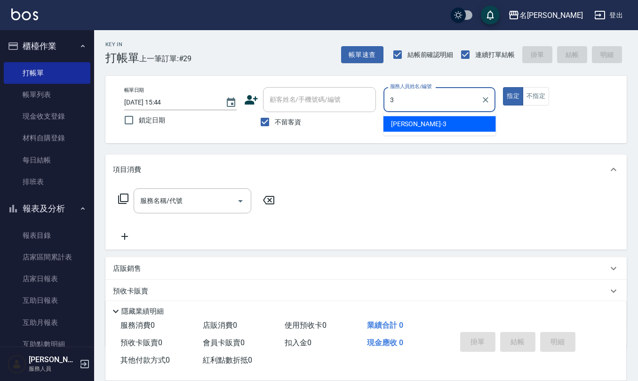
type input "[PERSON_NAME]-3"
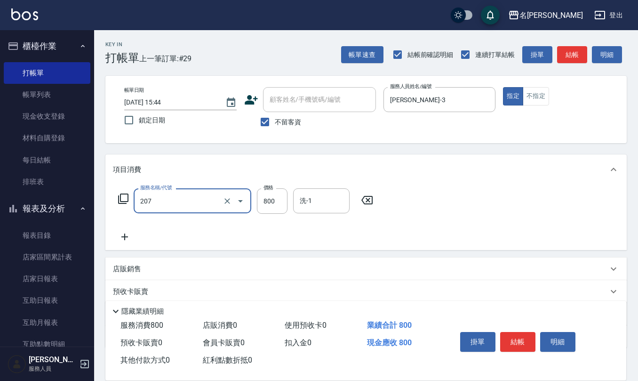
type input "清潔洗(207)"
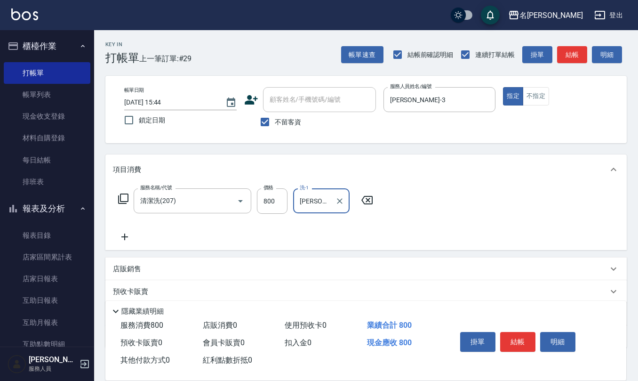
type input "[PERSON_NAME]-24"
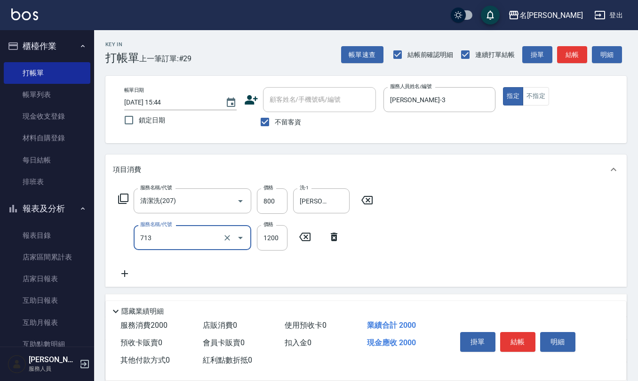
type input "水樣結構式1200(713)"
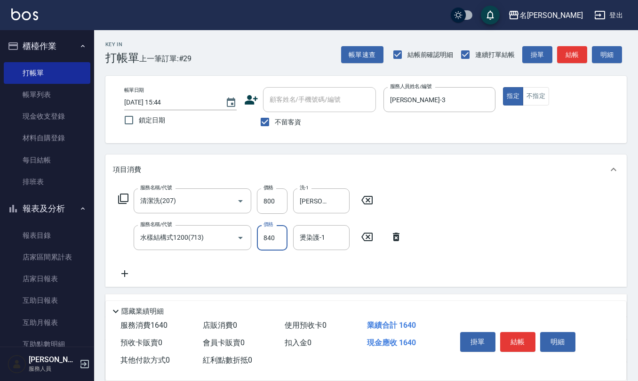
type input "840"
type input "[PERSON_NAME]-24"
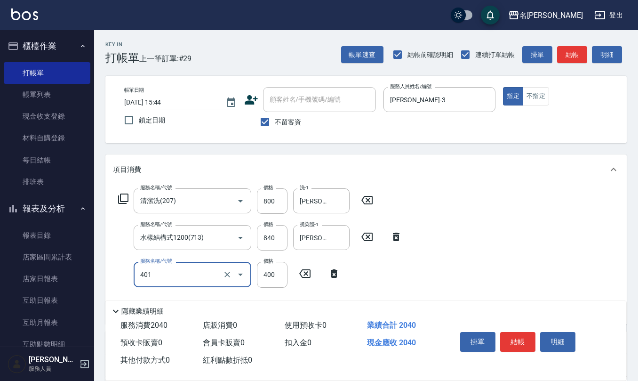
type input "剪髮(401)"
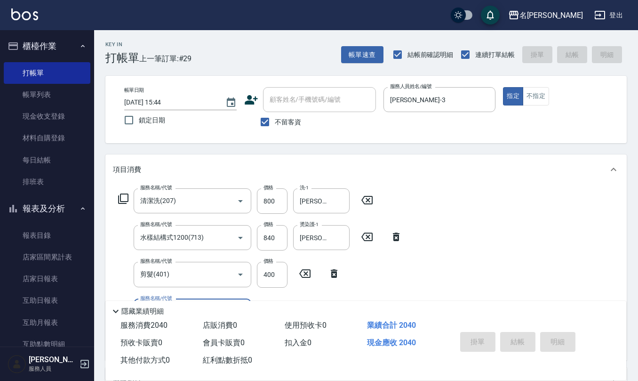
type input "[DATE] 15:48"
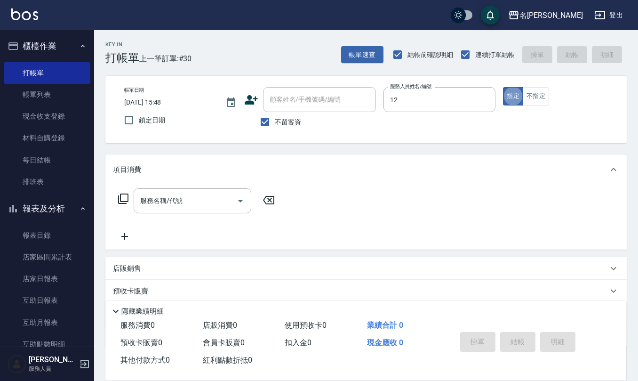
type input "[PERSON_NAME]-12"
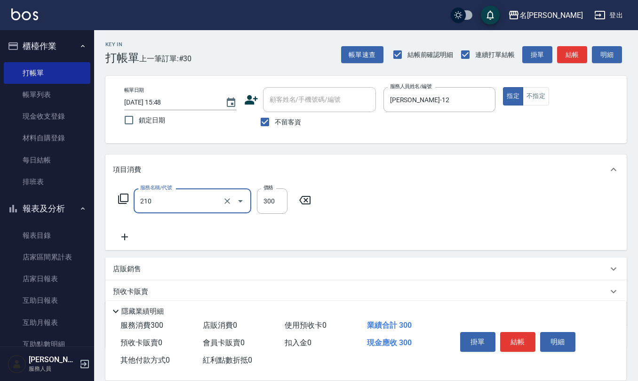
type input "[PERSON_NAME]洗髮精(210)"
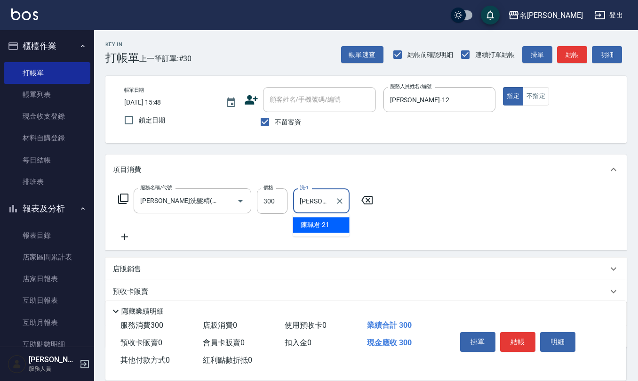
type input "[PERSON_NAME]-21"
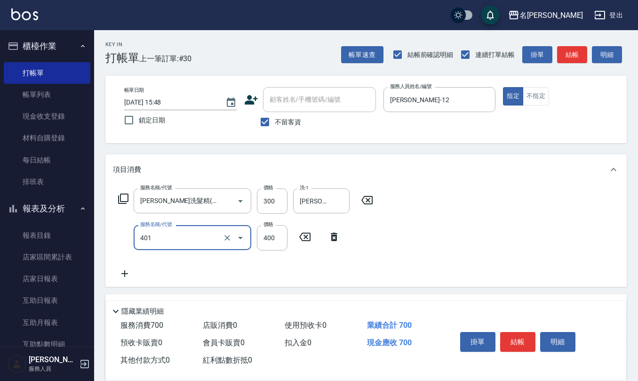
type input "剪髮(401)"
type input "250"
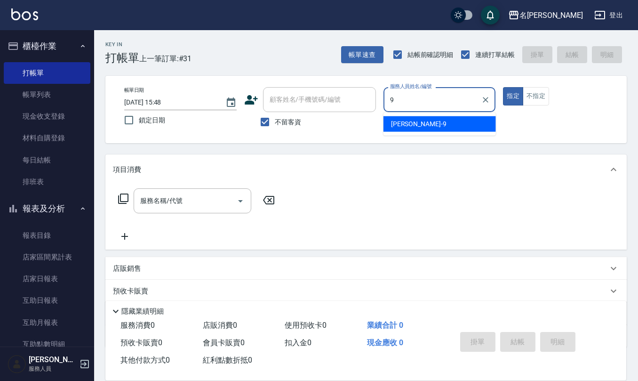
type input "[PERSON_NAME]-9"
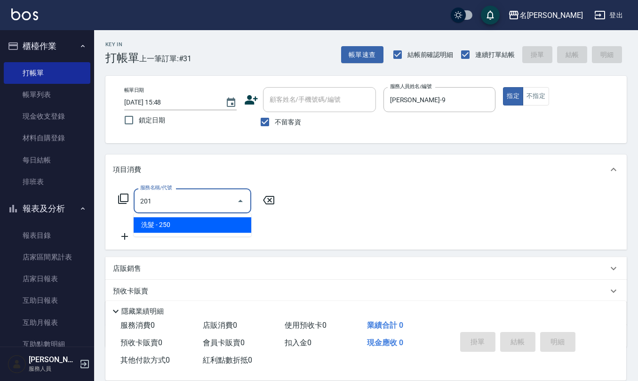
type input "洗髮(201)"
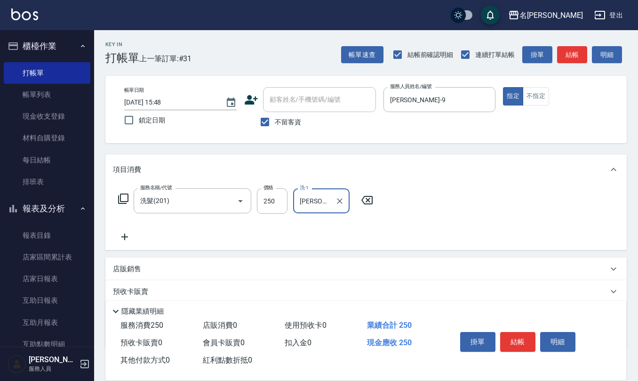
type input "[PERSON_NAME]-26"
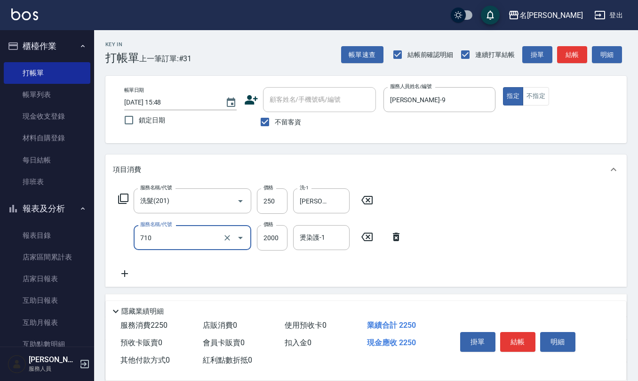
type input "髮善4段護髮2000(710)"
type input "1400"
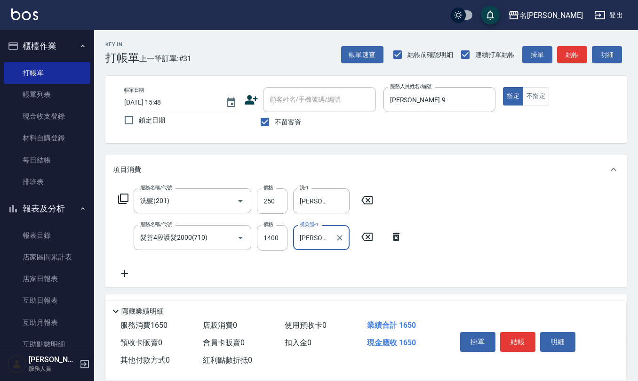
type input "[PERSON_NAME]-26"
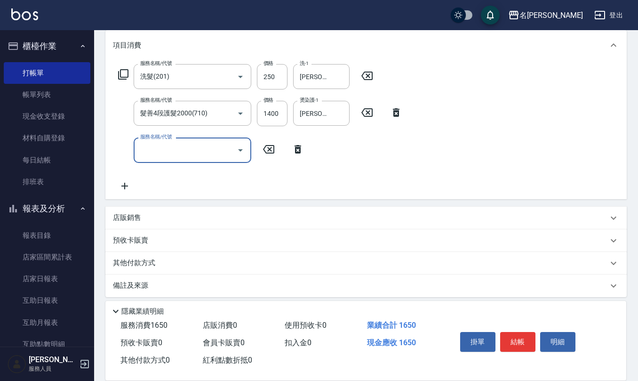
scroll to position [125, 0]
click at [145, 218] on div "店販銷售" at bounding box center [360, 217] width 495 height 10
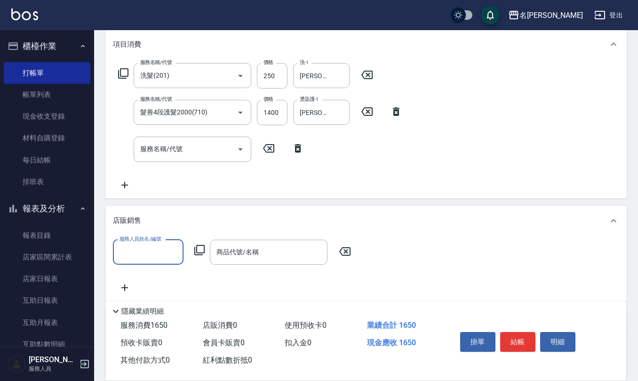
scroll to position [0, 0]
type input "[PERSON_NAME]-9"
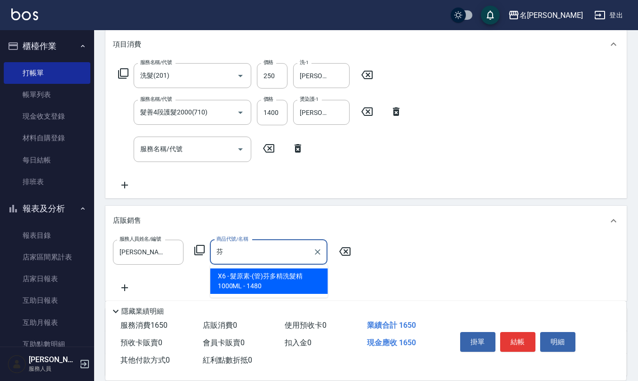
type input "髮原素-(管)芬多精洗髮精1000ML"
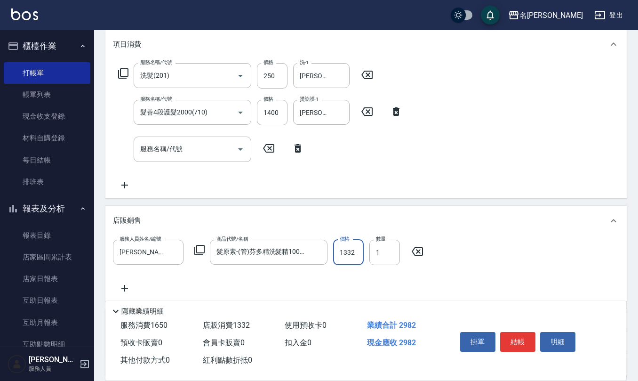
type input "1332"
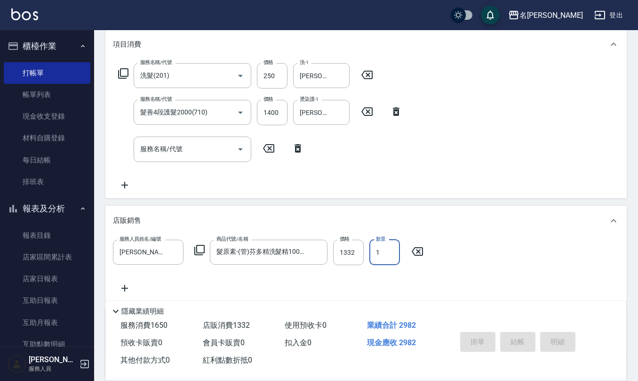
type input "[DATE] 15:52"
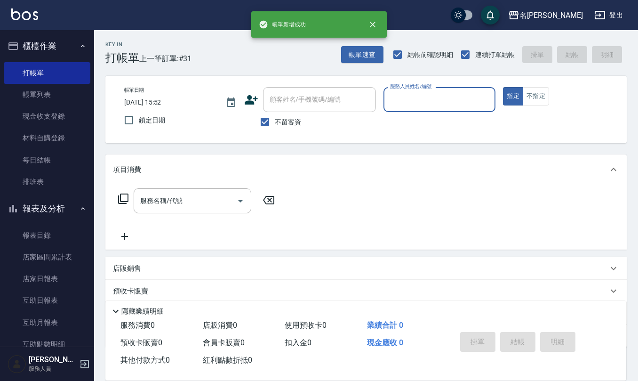
scroll to position [0, 0]
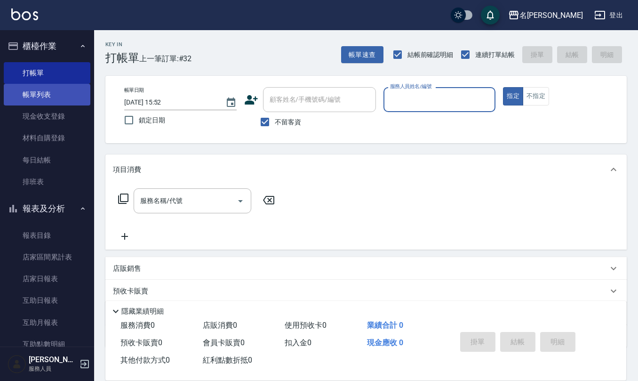
click at [53, 95] on link "帳單列表" at bounding box center [47, 95] width 87 height 22
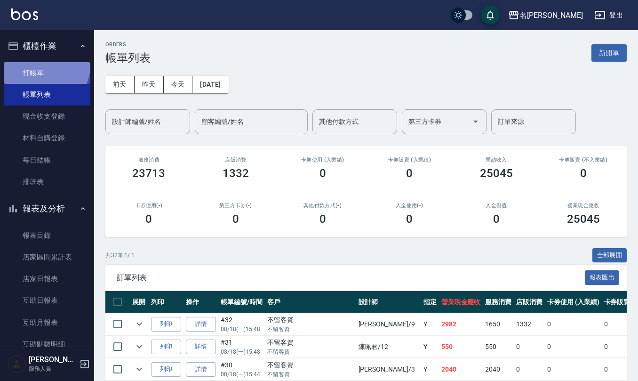
click at [38, 63] on link "打帳單" at bounding box center [47, 73] width 87 height 22
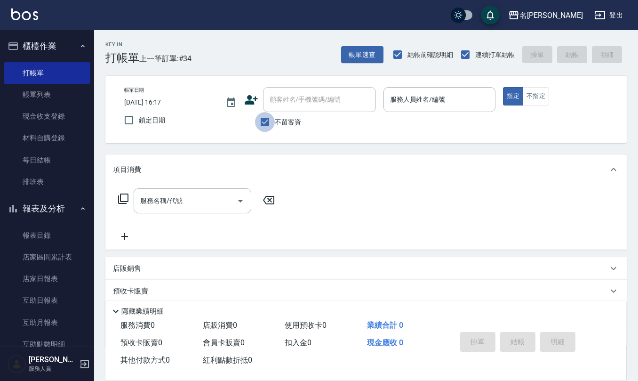
click at [268, 125] on input "不留客資" at bounding box center [265, 122] width 20 height 20
click at [281, 100] on input "顧客姓名/手機號碼/編號" at bounding box center [312, 99] width 90 height 16
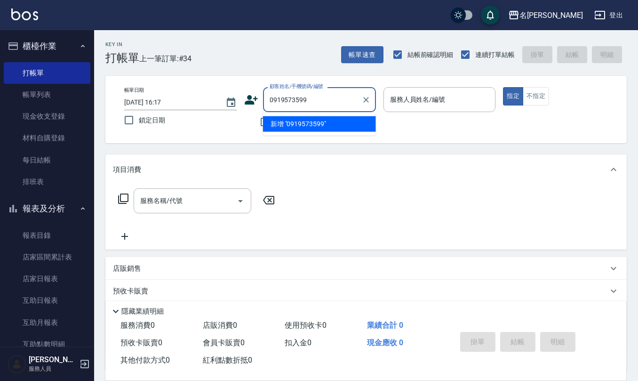
drag, startPoint x: 307, startPoint y: 99, endPoint x: 267, endPoint y: 100, distance: 40.0
click at [267, 100] on input "0919573599" at bounding box center [312, 99] width 90 height 16
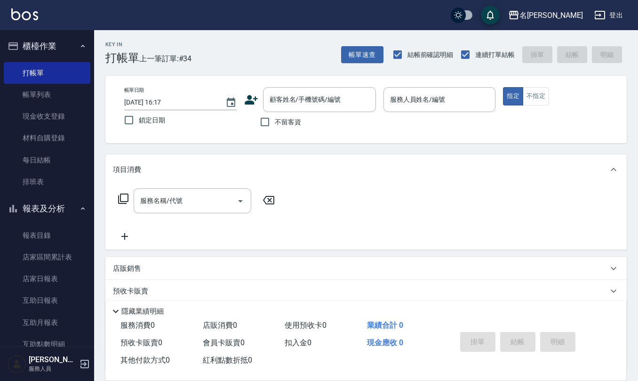
click at [254, 97] on icon at bounding box center [251, 100] width 14 height 14
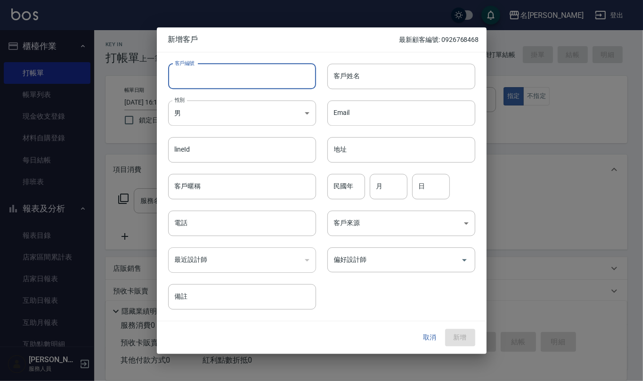
paste input "0919573599"
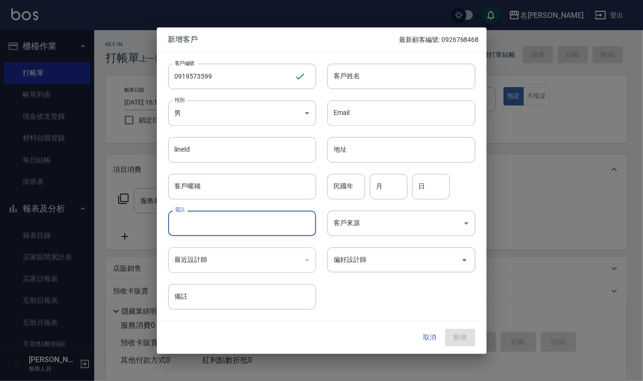
click at [257, 219] on input "電話" at bounding box center [242, 222] width 148 height 25
paste input "0919573599"
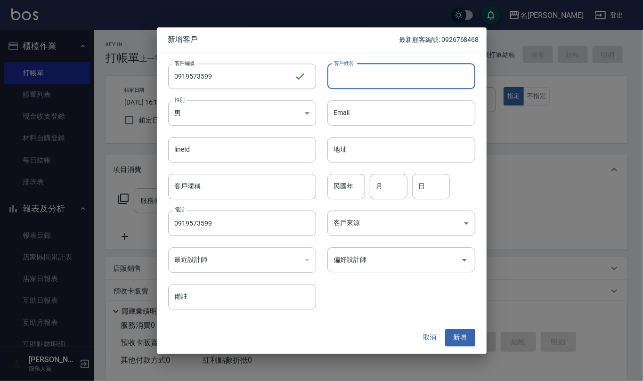
drag, startPoint x: 371, startPoint y: 72, endPoint x: 362, endPoint y: 77, distance: 10.6
click at [370, 71] on input "客戶姓名" at bounding box center [401, 76] width 148 height 25
click at [346, 199] on input "民國年" at bounding box center [346, 186] width 38 height 25
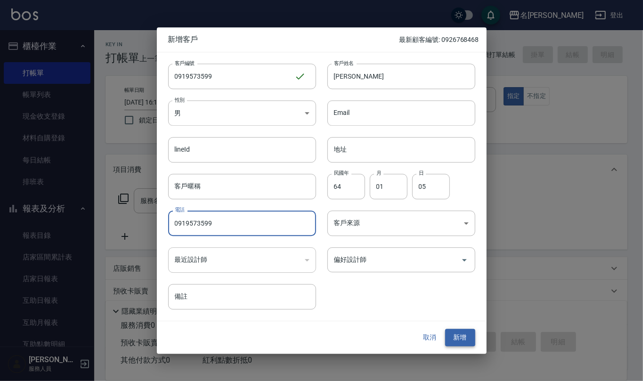
click at [468, 346] on button "新增" at bounding box center [460, 337] width 30 height 17
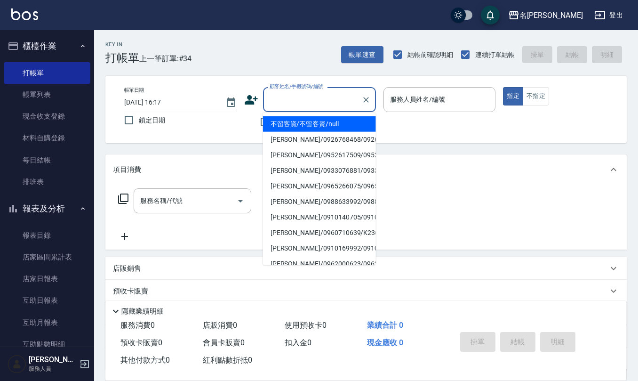
paste input "0919573599"
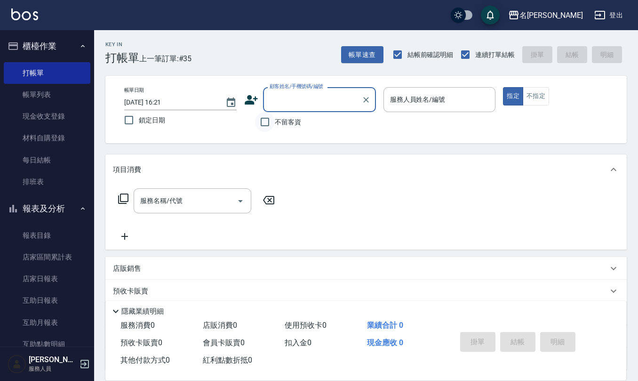
click at [264, 117] on input "不留客資" at bounding box center [265, 122] width 20 height 20
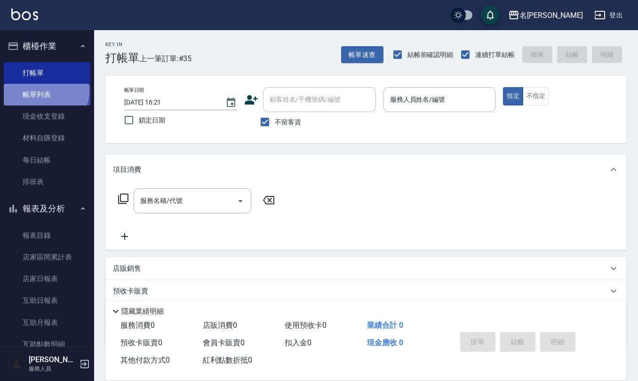
click at [43, 90] on link "帳單列表" at bounding box center [47, 95] width 87 height 22
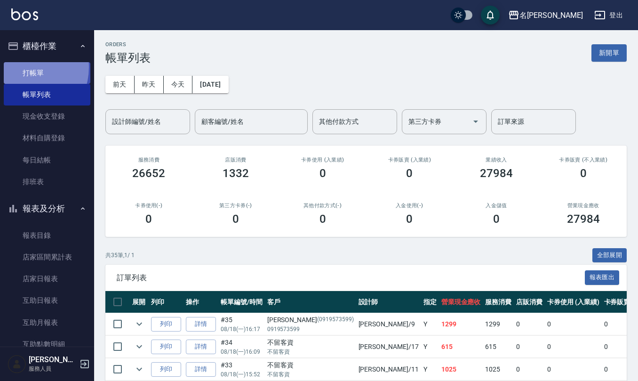
click at [21, 67] on link "打帳單" at bounding box center [47, 73] width 87 height 22
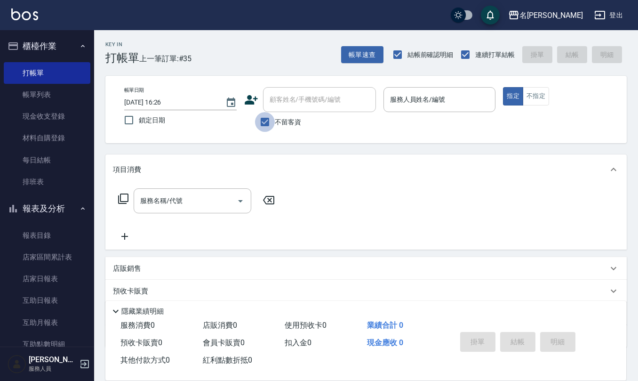
click at [260, 121] on input "不留客資" at bounding box center [265, 122] width 20 height 20
click at [281, 102] on input "顧客姓名/手機號碼/編號" at bounding box center [312, 99] width 90 height 16
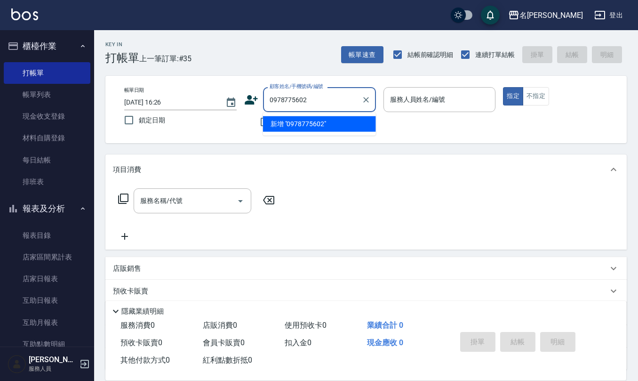
drag, startPoint x: 308, startPoint y: 104, endPoint x: 267, endPoint y: 100, distance: 40.7
click at [267, 100] on input "0978775602" at bounding box center [312, 99] width 90 height 16
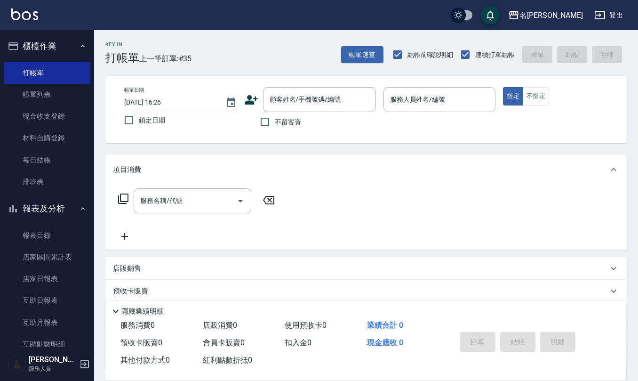
click at [250, 100] on icon at bounding box center [251, 99] width 13 height 9
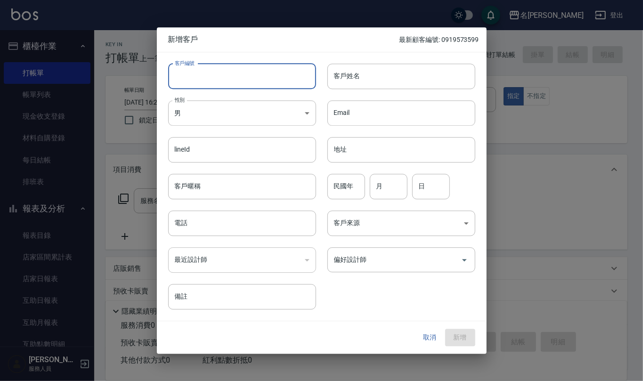
paste input "0978775602"
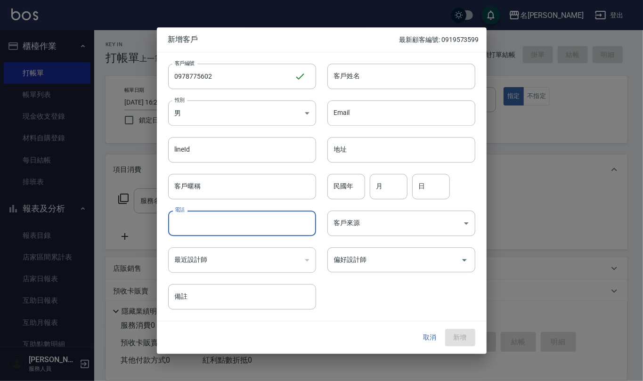
click at [253, 221] on input "電話" at bounding box center [242, 222] width 148 height 25
paste input "0978775602"
click at [360, 76] on input "客戶姓名" at bounding box center [401, 76] width 148 height 25
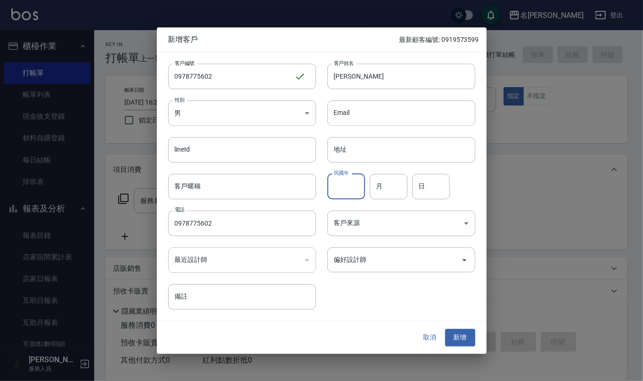
click at [347, 187] on input "民國年" at bounding box center [346, 186] width 38 height 25
click at [418, 263] on input "偏好設計師" at bounding box center [393, 259] width 125 height 16
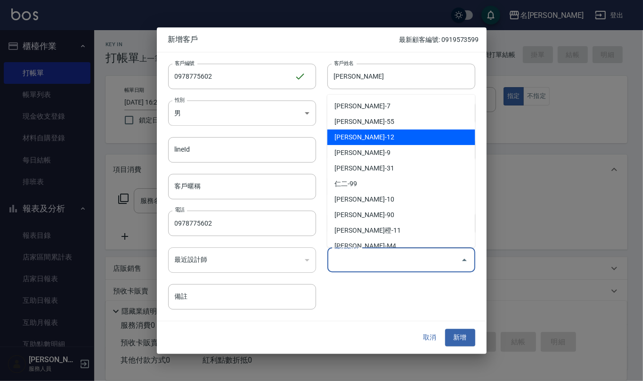
click at [379, 133] on li "[PERSON_NAME]-12" at bounding box center [401, 137] width 148 height 16
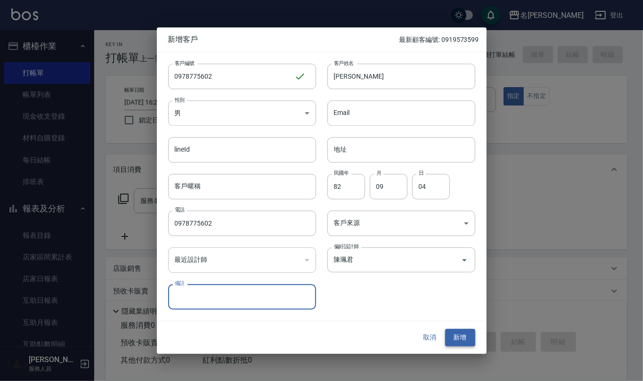
click at [463, 336] on button "新增" at bounding box center [460, 337] width 30 height 17
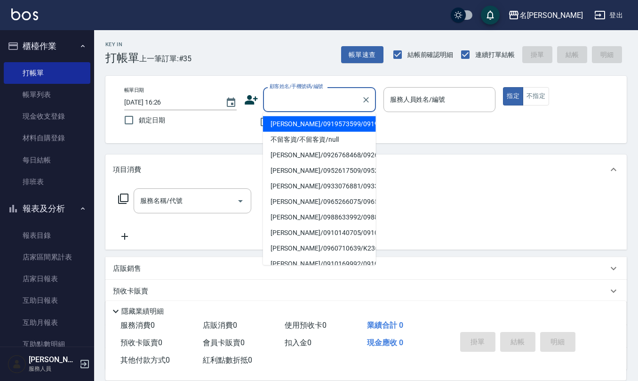
paste input "0978775602"
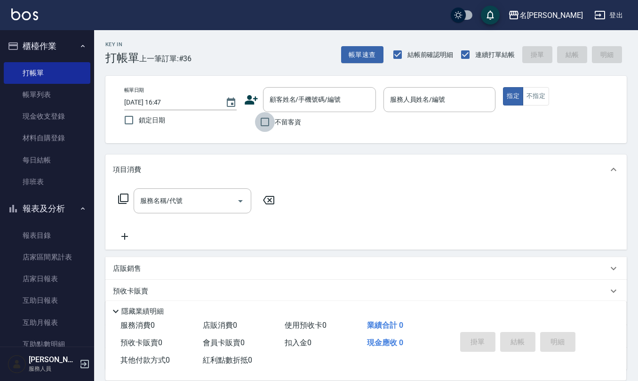
click at [266, 120] on input "不留客資" at bounding box center [265, 122] width 20 height 20
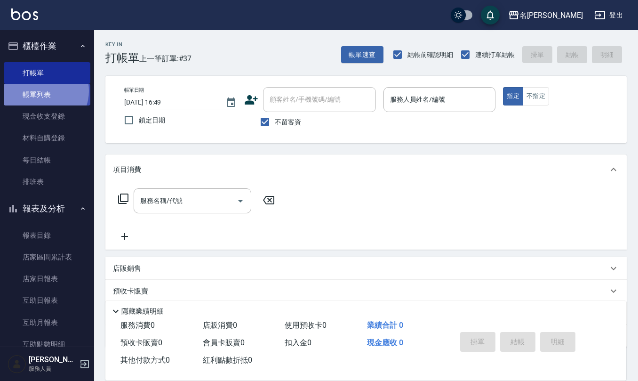
click at [42, 91] on link "帳單列表" at bounding box center [47, 95] width 87 height 22
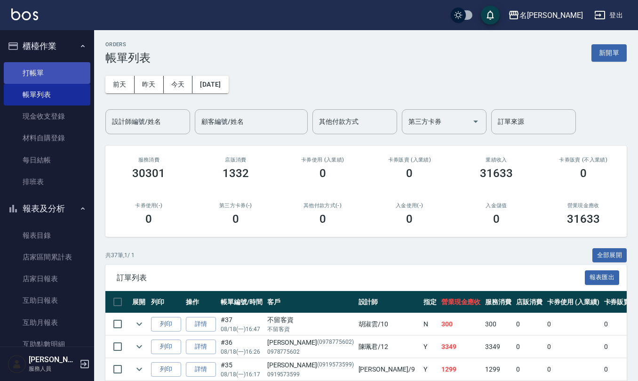
click at [56, 78] on link "打帳單" at bounding box center [47, 73] width 87 height 22
